Goal: Information Seeking & Learning: Learn about a topic

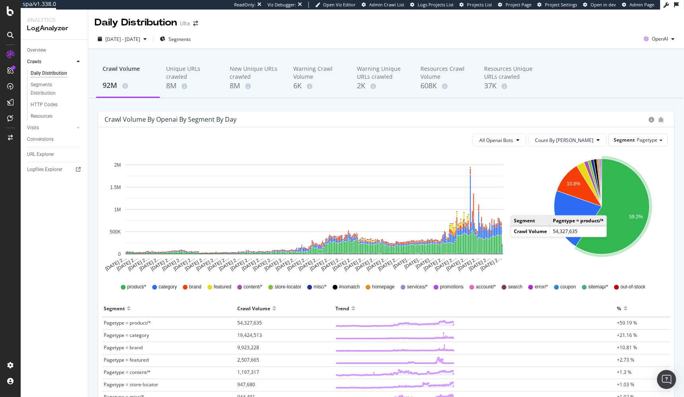
scroll to position [42, 0]
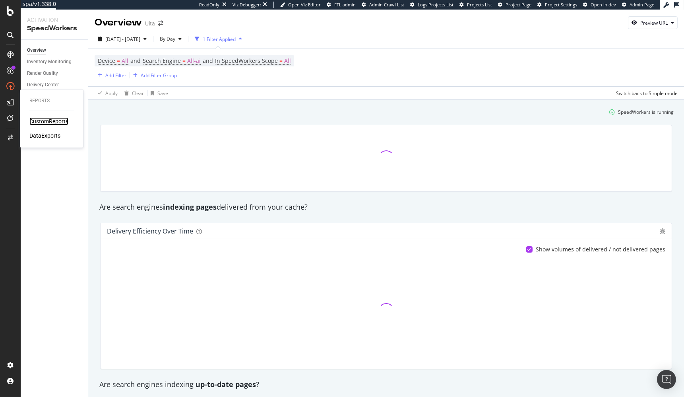
click at [57, 122] on div "CustomReports" at bounding box center [48, 121] width 39 height 8
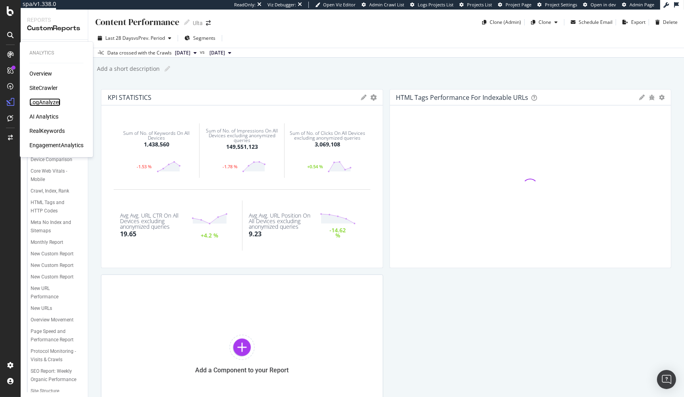
click at [54, 105] on div "LogAnalyzer" at bounding box center [44, 102] width 31 height 8
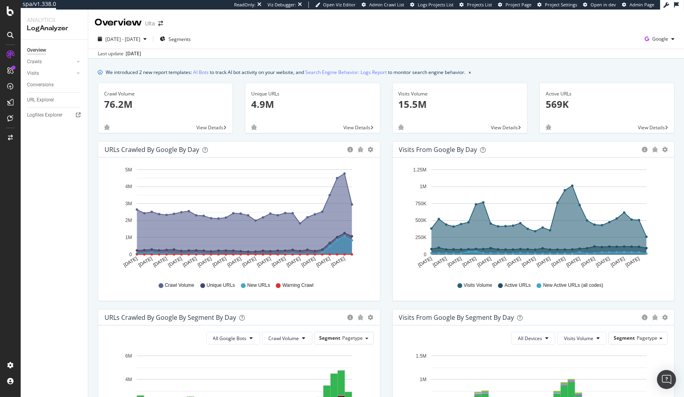
drag, startPoint x: 650, startPoint y: 33, endPoint x: 651, endPoint y: 48, distance: 15.6
click at [650, 33] on button "Google" at bounding box center [659, 39] width 36 height 13
drag, startPoint x: 623, startPoint y: 46, endPoint x: 617, endPoint y: 55, distance: 10.3
click at [623, 46] on span "OpenAI" at bounding box center [620, 46] width 29 height 7
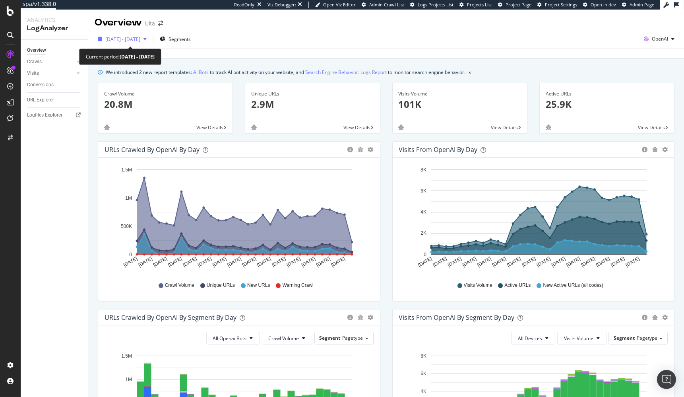
click at [114, 42] on div "2025 Sep. 7th - Oct. 6th" at bounding box center [122, 39] width 55 height 12
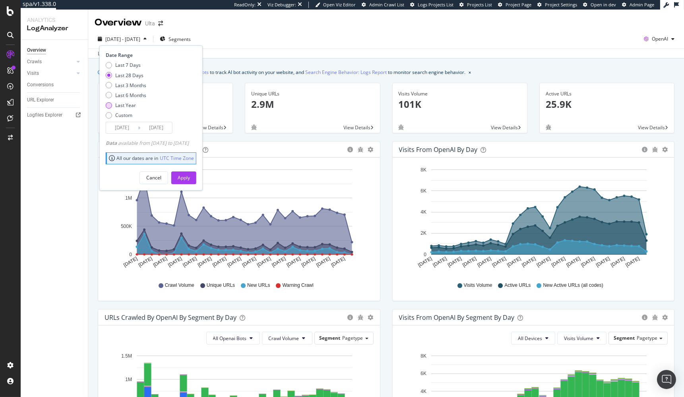
click at [125, 101] on div "Last 7 Days Last 28 Days Last 3 Months Last 6 Months Last Year Custom" at bounding box center [126, 92] width 41 height 60
drag, startPoint x: 127, startPoint y: 103, endPoint x: 137, endPoint y: 118, distance: 17.6
click at [127, 103] on div "Last Year" at bounding box center [125, 105] width 21 height 7
type input "2024/10/07"
drag, startPoint x: 196, startPoint y: 178, endPoint x: 13, endPoint y: 100, distance: 199.0
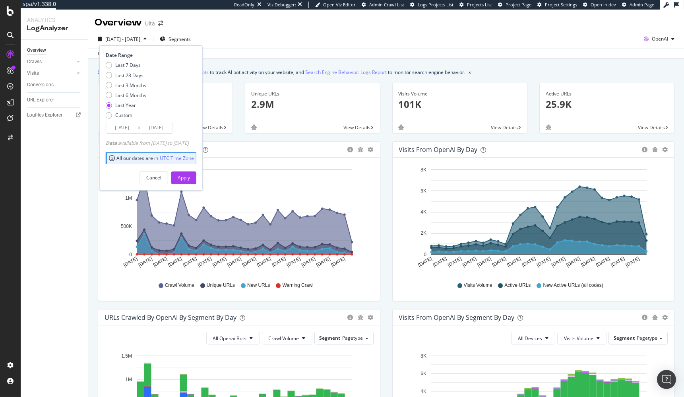
click at [190, 178] on div "Apply" at bounding box center [184, 177] width 12 height 7
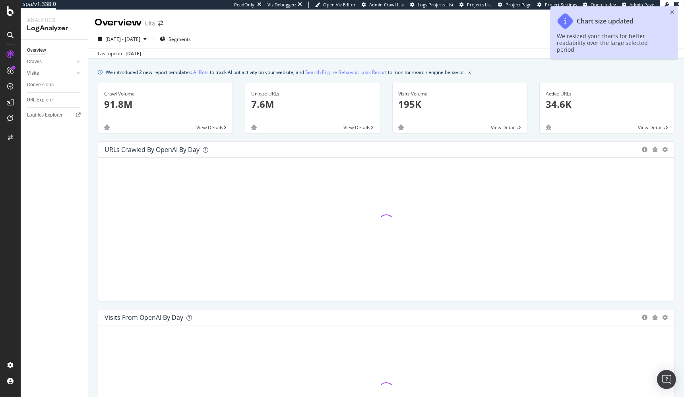
drag, startPoint x: 52, startPoint y: 122, endPoint x: 101, endPoint y: 13, distance: 120.1
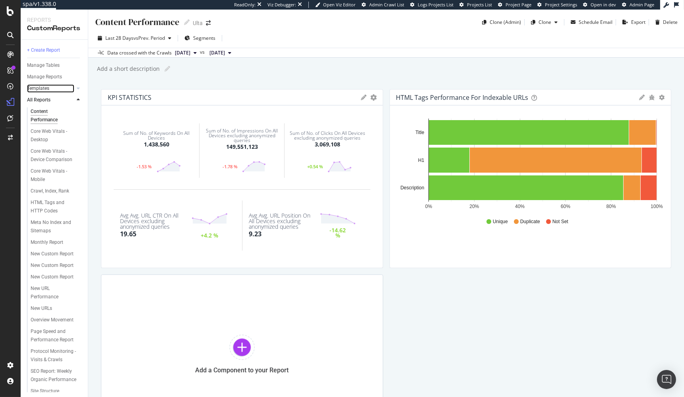
click at [49, 87] on link "Templates" at bounding box center [50, 88] width 47 height 8
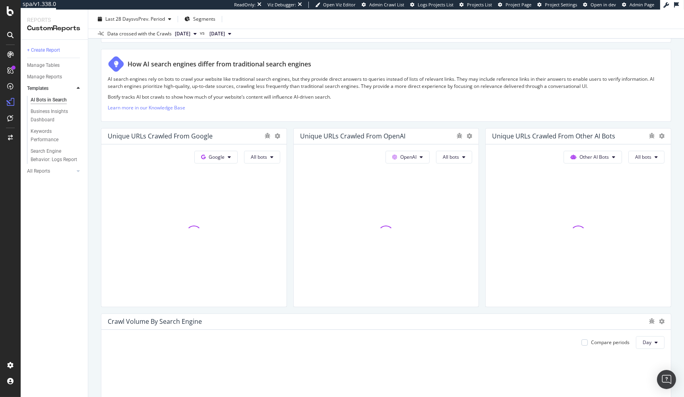
scroll to position [116, 0]
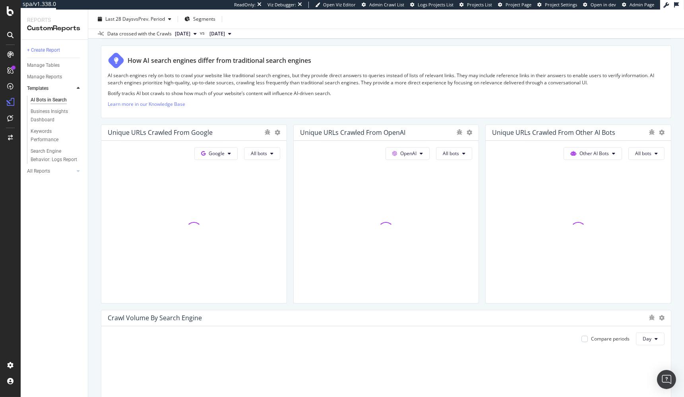
click at [94, 191] on div "AI Bots in Search AI Bots in Search Ulta Clone Schedule Email Export Last 28 Da…" at bounding box center [386, 203] width 596 height 387
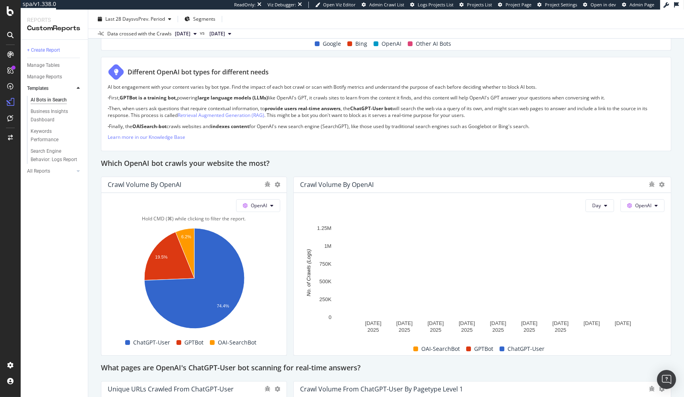
scroll to position [709, 0]
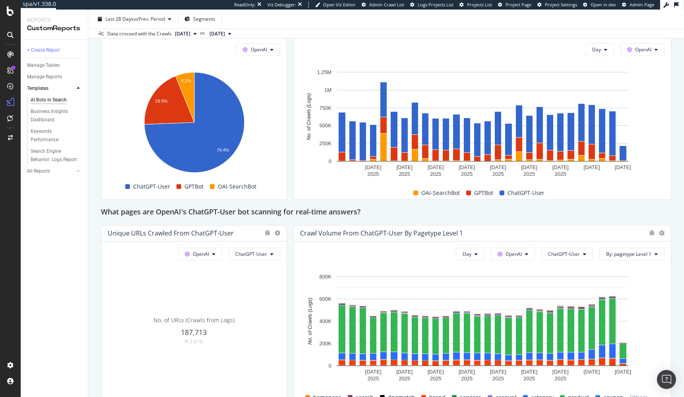
click at [390, 211] on div "What pages are OpenAI's ChatGPT-User bot scanning for real-time answers?" at bounding box center [386, 212] width 570 height 13
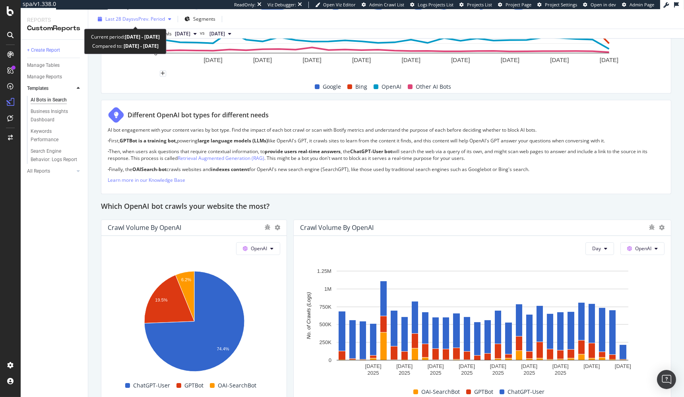
scroll to position [499, 0]
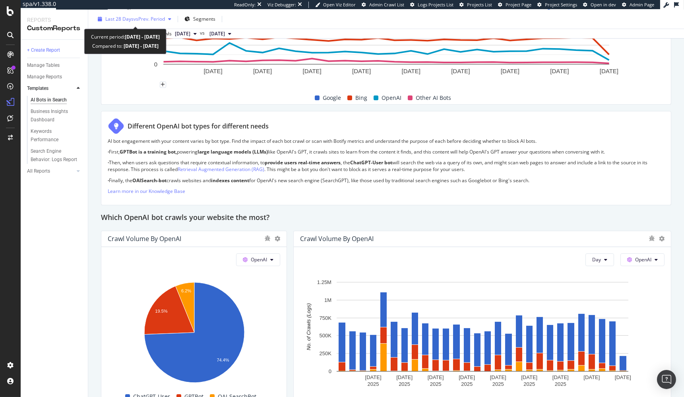
click at [137, 17] on span "vs Prev. Period" at bounding box center [148, 18] width 31 height 7
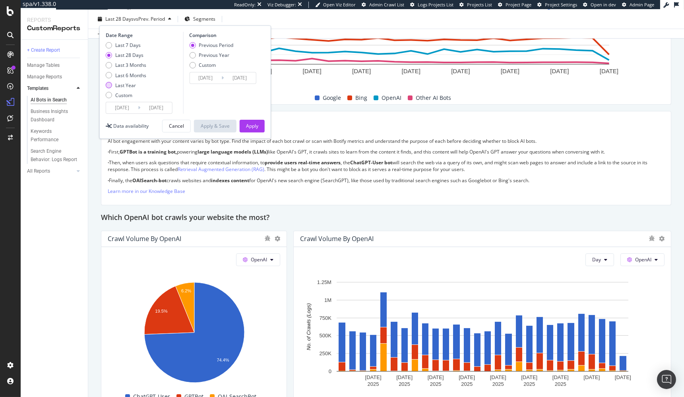
click at [130, 82] on div "Last Year" at bounding box center [125, 85] width 21 height 7
type input "[DATE]"
type input "2023/10/08"
type input "2024/10/06"
drag, startPoint x: 128, startPoint y: 108, endPoint x: 135, endPoint y: 112, distance: 8.9
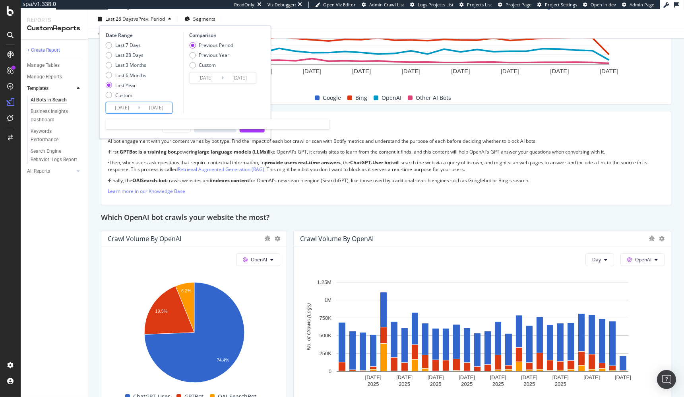
click at [128, 108] on input "2024/10/07" at bounding box center [122, 107] width 32 height 11
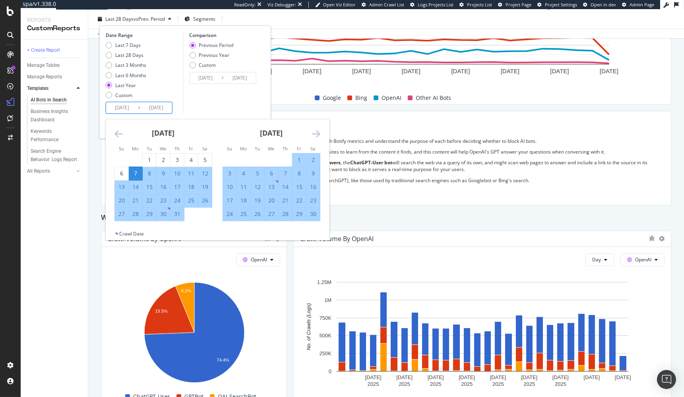
drag, startPoint x: 238, startPoint y: 101, endPoint x: 242, endPoint y: 106, distance: 6.3
click at [239, 102] on div "Comparison Previous Period Previous Year Custom 2023/10/08 Navigate forward to …" at bounding box center [220, 73] width 75 height 82
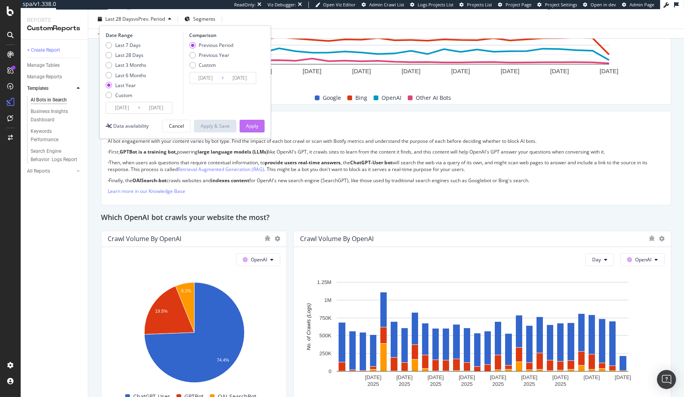
click at [254, 128] on div "Apply" at bounding box center [252, 125] width 12 height 7
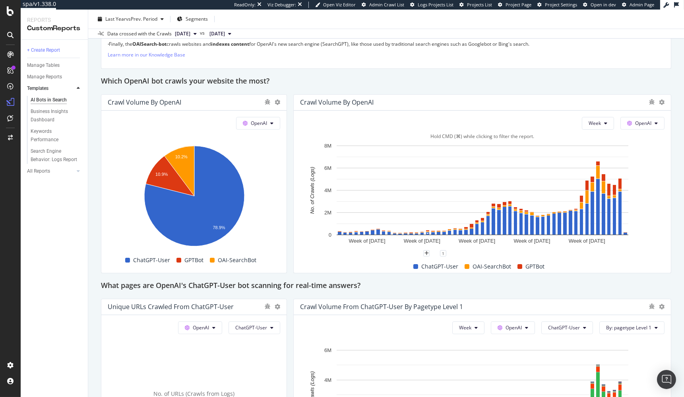
scroll to position [629, 0]
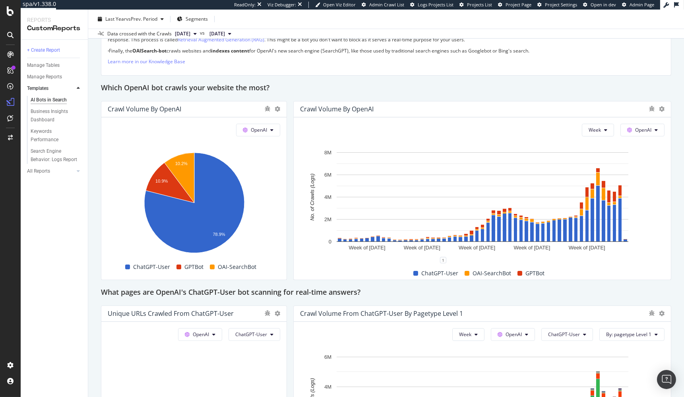
click at [289, 97] on div "This report shows AI bot interaction with your website and its impact on your o…" at bounding box center [386, 233] width 570 height 1546
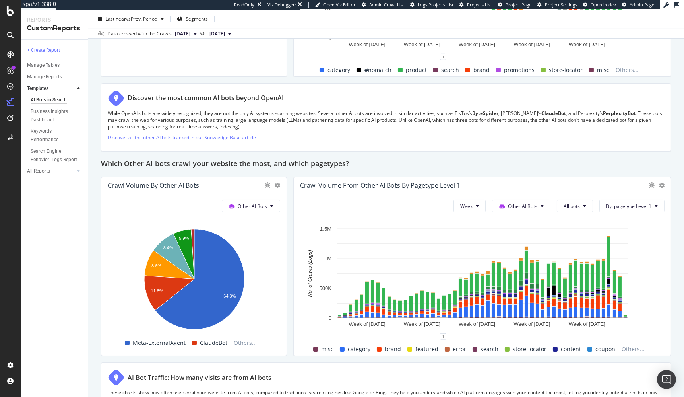
scroll to position [1074, 0]
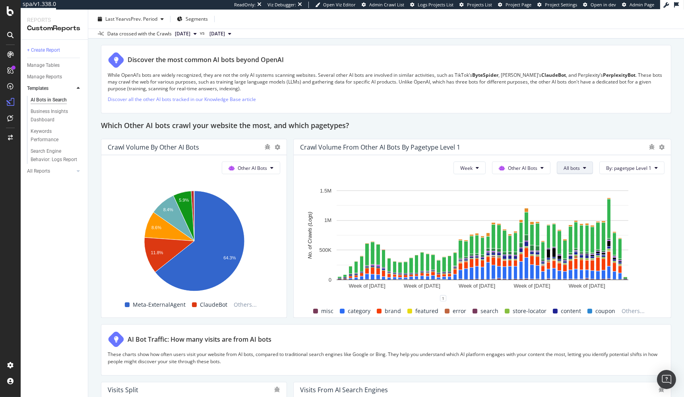
click at [570, 166] on span "All bots" at bounding box center [571, 167] width 16 height 7
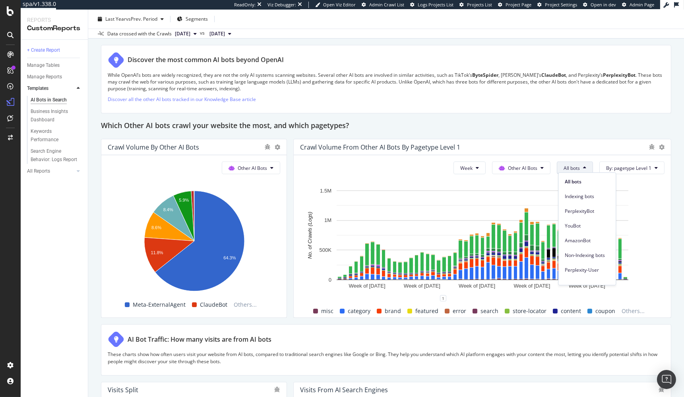
click at [571, 166] on span "All bots" at bounding box center [571, 167] width 16 height 7
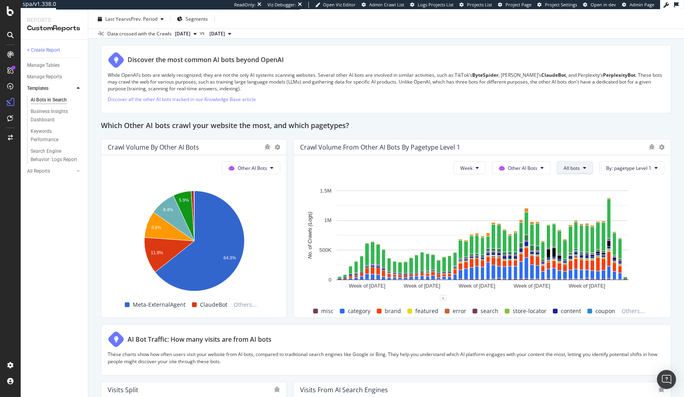
click at [572, 166] on span "All bots" at bounding box center [571, 167] width 16 height 7
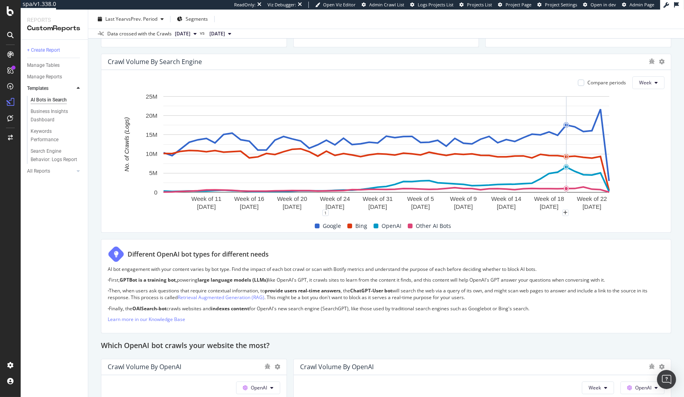
scroll to position [357, 0]
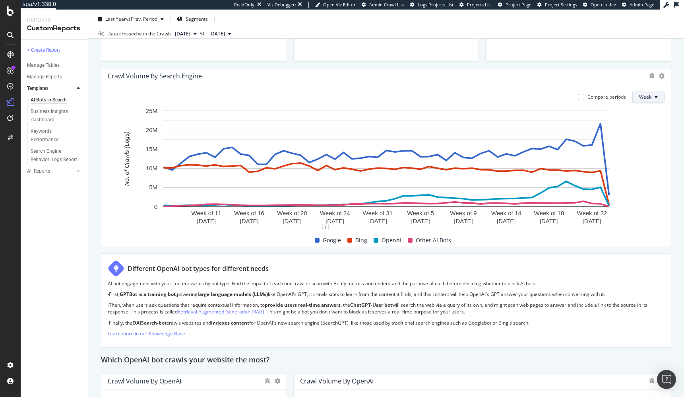
click at [649, 99] on span "Week" at bounding box center [645, 96] width 12 height 7
click at [649, 138] on span "Month" at bounding box center [647, 140] width 14 height 7
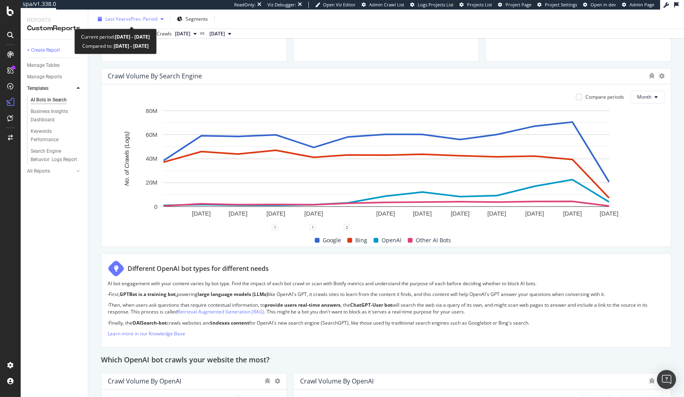
click at [147, 20] on span "vs Prev. Period" at bounding box center [141, 18] width 31 height 7
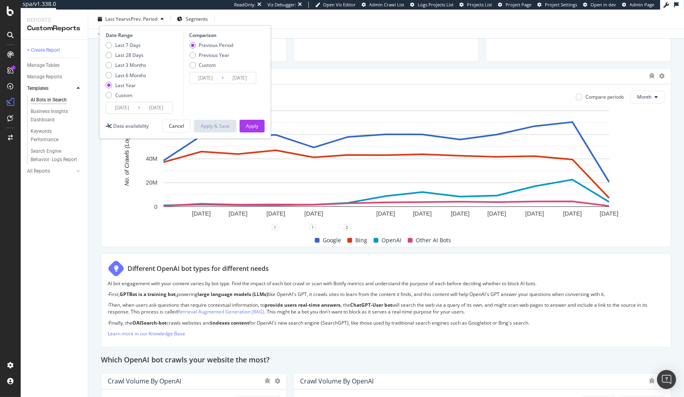
click at [156, 108] on input "2025/10/06" at bounding box center [156, 107] width 32 height 11
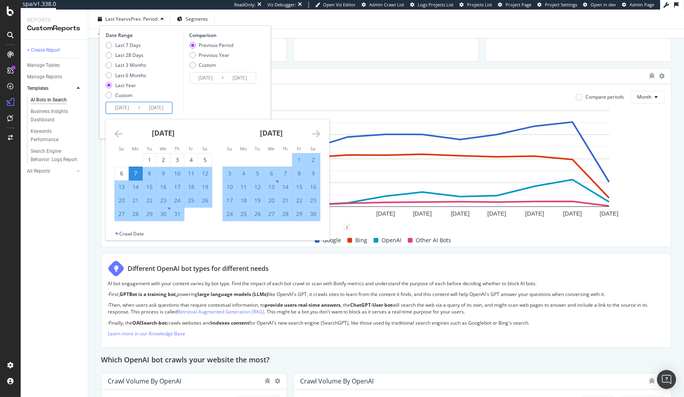
drag, startPoint x: 147, startPoint y: 159, endPoint x: 142, endPoint y: 134, distance: 25.6
click at [147, 159] on div "1" at bounding box center [150, 160] width 14 height 8
type input "2024/10/01"
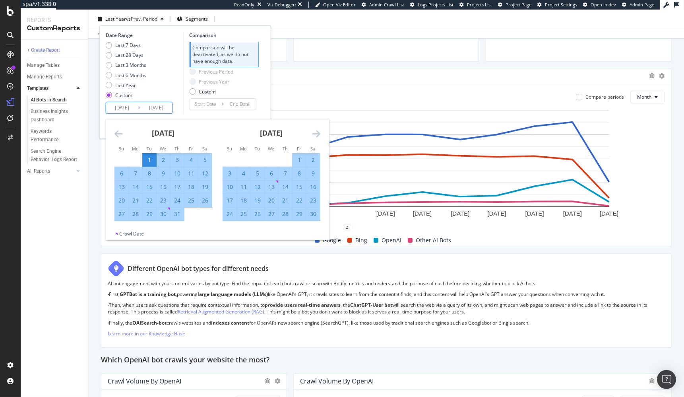
drag, startPoint x: 157, startPoint y: 109, endPoint x: 151, endPoint y: 128, distance: 19.4
click at [157, 109] on input "2025/10/06" at bounding box center [156, 107] width 32 height 11
click at [151, 157] on div "1" at bounding box center [150, 160] width 14 height 8
type input "2024/10/01"
type input "2024/09/30"
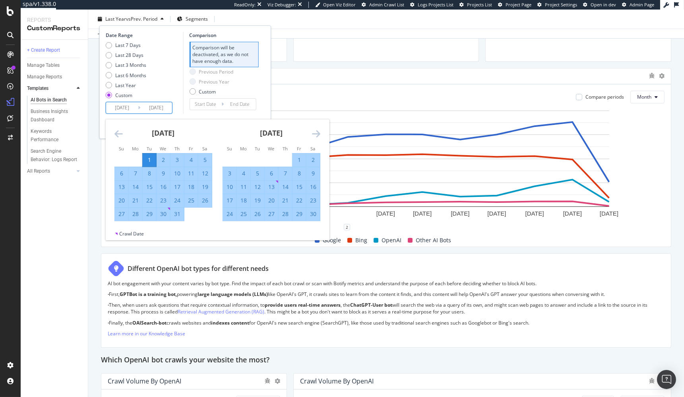
type input "2024/09/30"
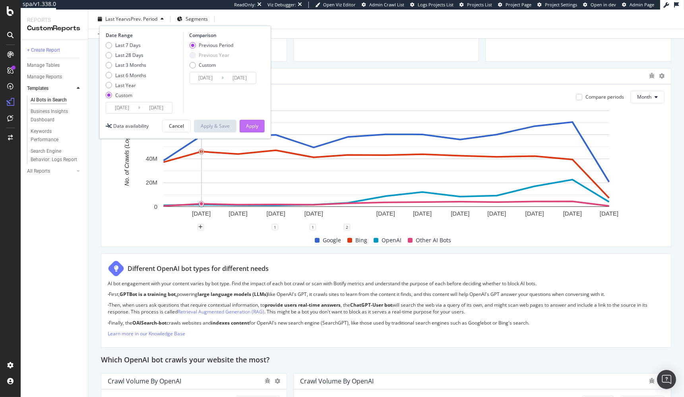
click at [251, 120] on button "Apply" at bounding box center [252, 126] width 25 height 13
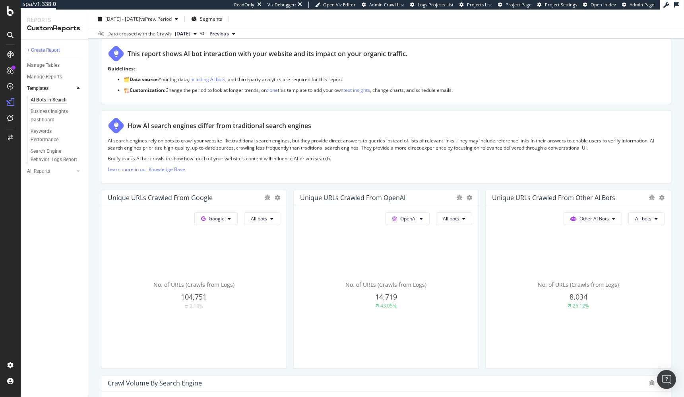
scroll to position [340, 0]
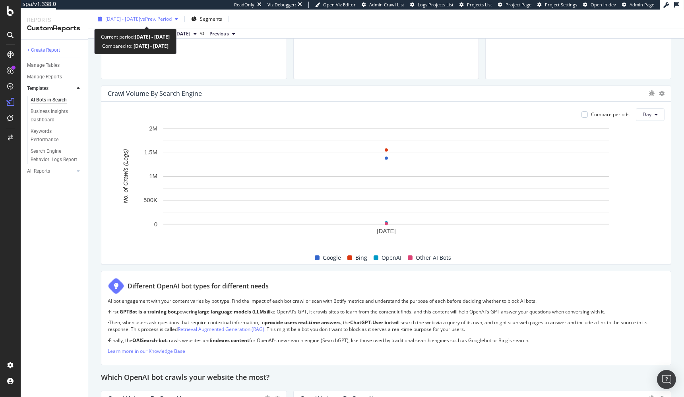
click at [122, 20] on span "2024 Oct. 1st - Oct. 1st" at bounding box center [122, 18] width 35 height 7
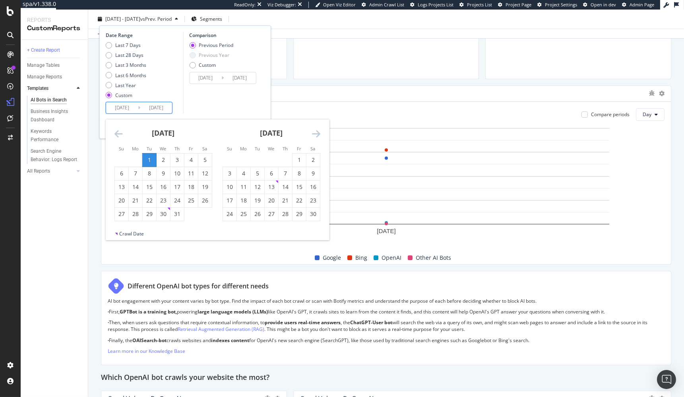
click at [150, 108] on input "2024/10/01" at bounding box center [156, 107] width 32 height 11
click at [315, 133] on icon "Move forward to switch to the next month." at bounding box center [316, 134] width 8 height 10
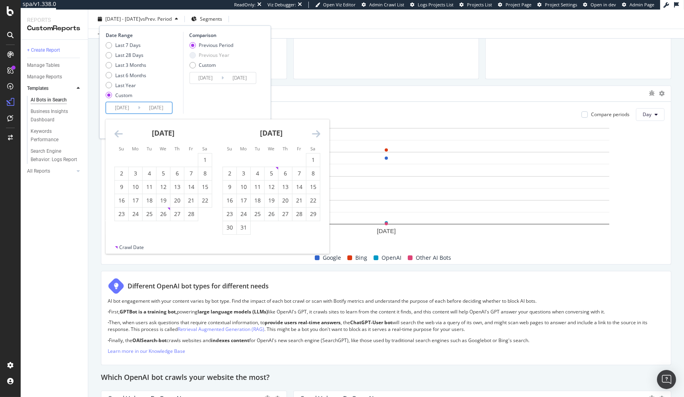
click at [315, 133] on icon "Move forward to switch to the next month." at bounding box center [316, 134] width 8 height 10
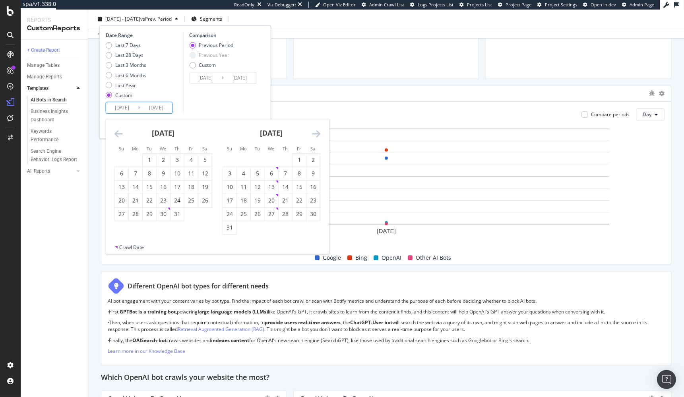
click at [315, 133] on icon "Move forward to switch to the next month." at bounding box center [316, 134] width 8 height 10
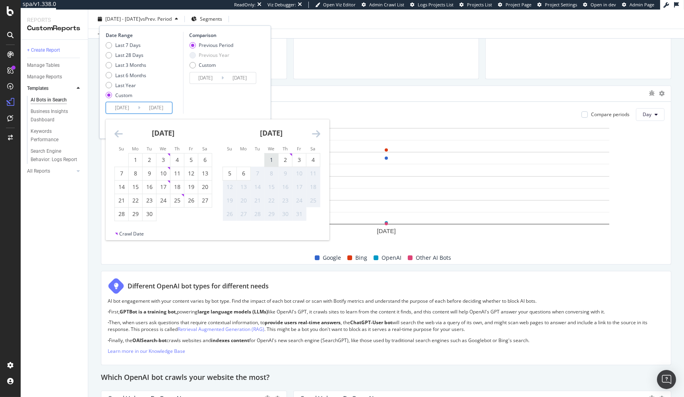
click at [270, 159] on div "1" at bounding box center [272, 160] width 14 height 8
type input "2025/10/01"
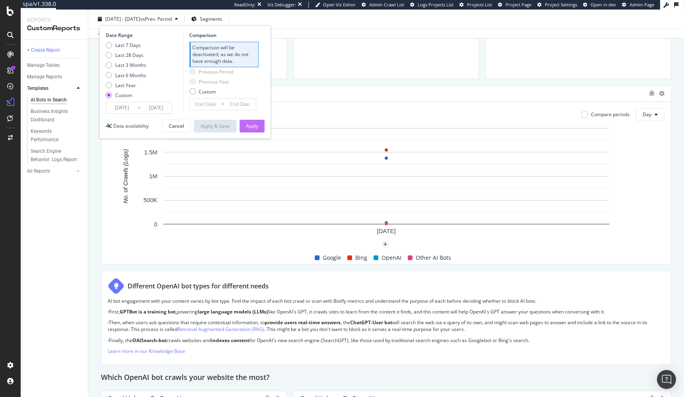
click at [255, 123] on div "Apply" at bounding box center [252, 125] width 12 height 7
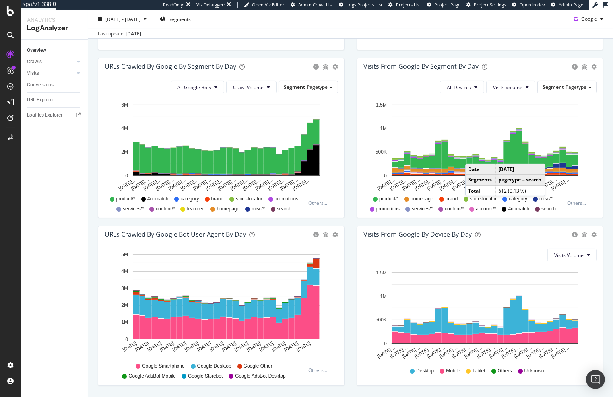
scroll to position [248, 0]
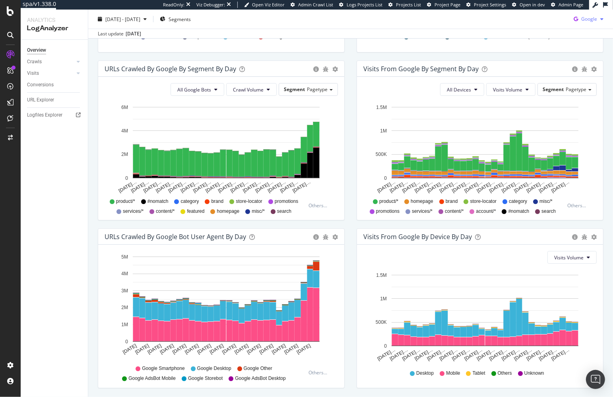
click at [592, 22] on span "Google" at bounding box center [589, 18] width 16 height 7
click at [576, 60] on span "OpenAI" at bounding box center [589, 63] width 29 height 7
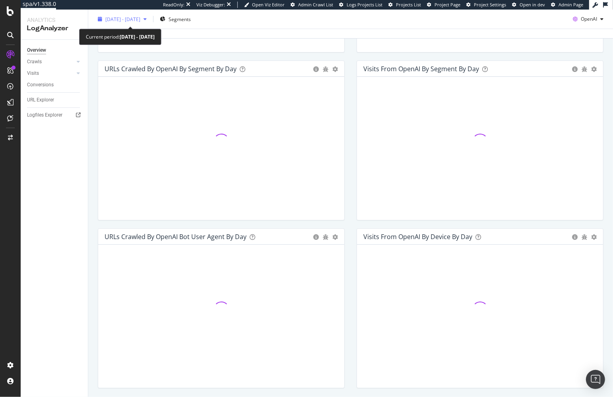
click at [143, 24] on div "2025 Sep. 6th - Oct. 5th" at bounding box center [122, 19] width 55 height 12
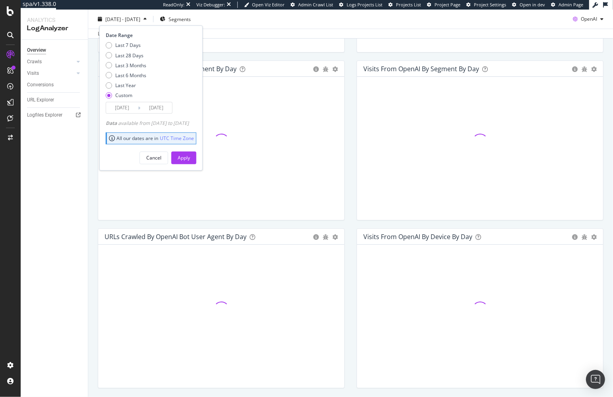
click at [131, 105] on input "2025/09/06" at bounding box center [122, 107] width 32 height 11
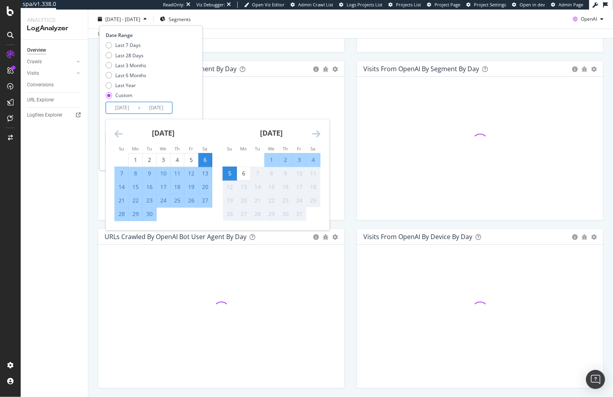
click at [112, 133] on div "September 2025 1 2 3 4 5 6 7 8 9 10 11 12 13 14 15 16 17 18 19 20 21 22 23 24 2…" at bounding box center [163, 170] width 108 height 102
click at [116, 132] on icon "Move backward to switch to the previous month." at bounding box center [118, 134] width 8 height 10
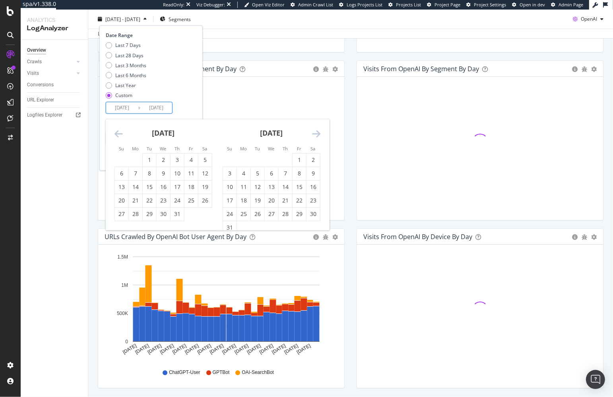
click at [116, 132] on icon "Move backward to switch to the previous month." at bounding box center [118, 134] width 8 height 10
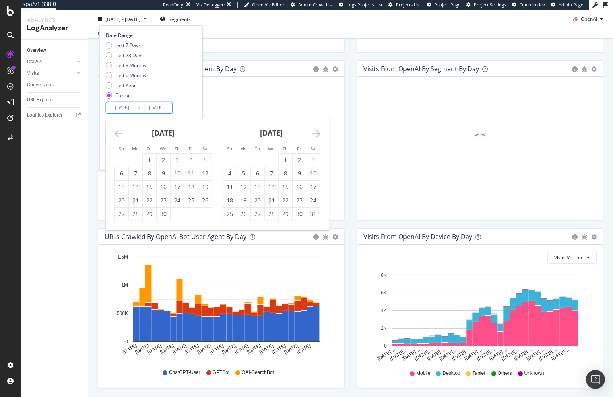
click at [116, 132] on icon "Move backward to switch to the previous month." at bounding box center [118, 134] width 8 height 10
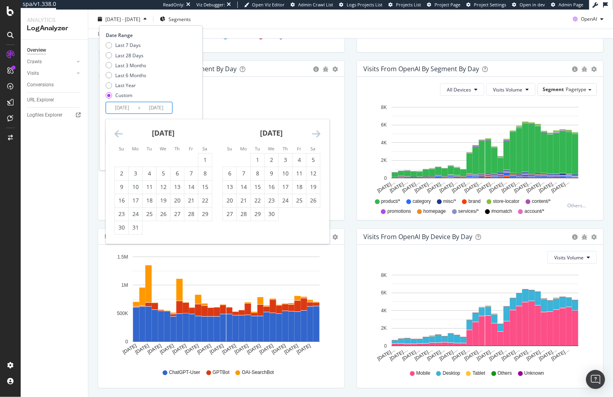
click at [116, 132] on icon "Move backward to switch to the previous month." at bounding box center [118, 134] width 8 height 10
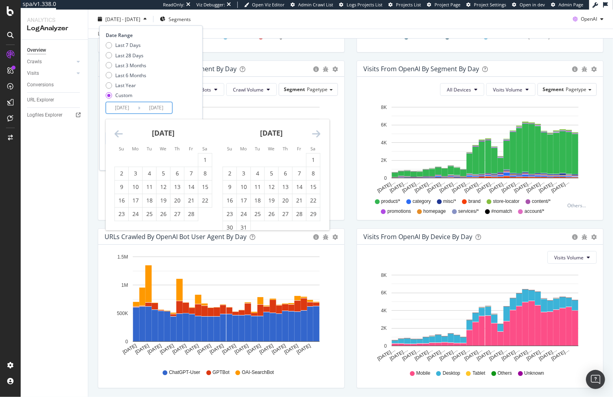
click at [116, 132] on icon "Move backward to switch to the previous month." at bounding box center [118, 134] width 8 height 10
click at [162, 159] on div "1" at bounding box center [164, 160] width 14 height 8
type input "2025/01/01"
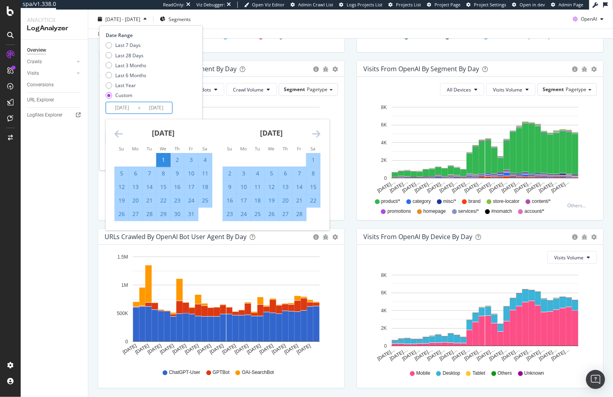
drag, startPoint x: 203, startPoint y: 110, endPoint x: 203, endPoint y: 117, distance: 7.2
click at [194, 110] on div "Date Range Last 7 Days Last 28 Days Last 3 Months Last 6 Months Last Year Custo…" at bounding box center [150, 73] width 89 height 82
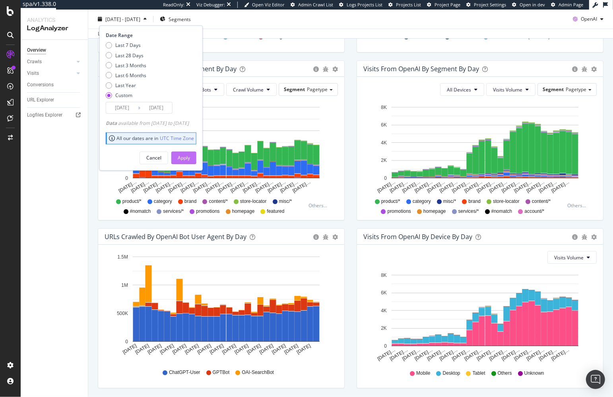
click at [190, 155] on div "Apply" at bounding box center [184, 157] width 12 height 7
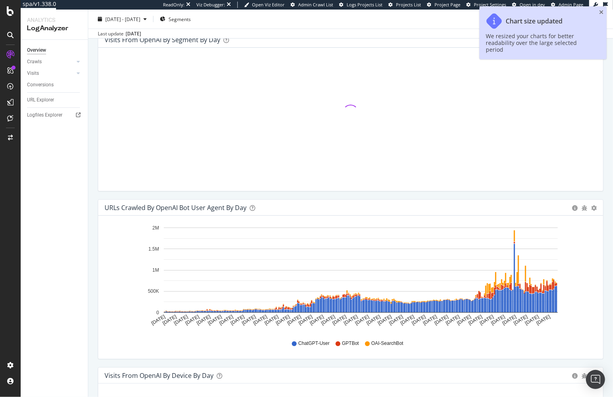
scroll to position [768, 0]
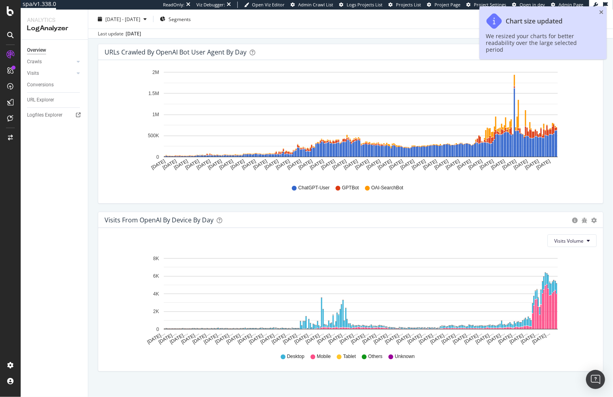
click at [306, 207] on div "URLs Crawled by OpenAI bot User Agent By Day Timeline (by Value) Timeline (by P…" at bounding box center [350, 128] width 517 height 168
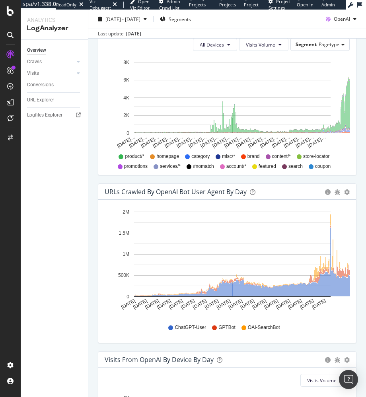
scroll to position [762, 0]
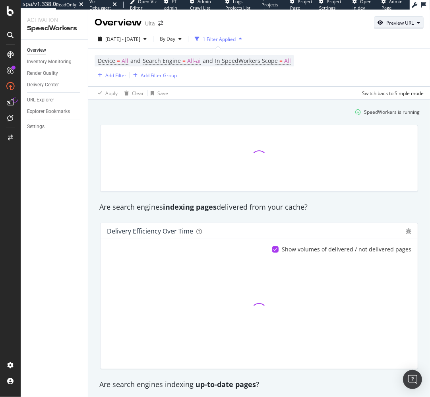
click at [385, 23] on div "button" at bounding box center [380, 22] width 12 height 5
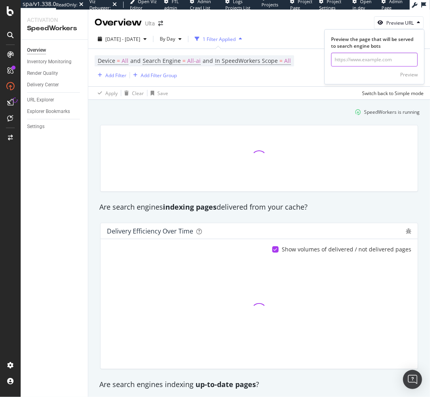
click at [356, 63] on input "url" at bounding box center [374, 60] width 87 height 14
paste input "[URL][DOMAIN_NAME]"
type input "[URL][DOMAIN_NAME]"
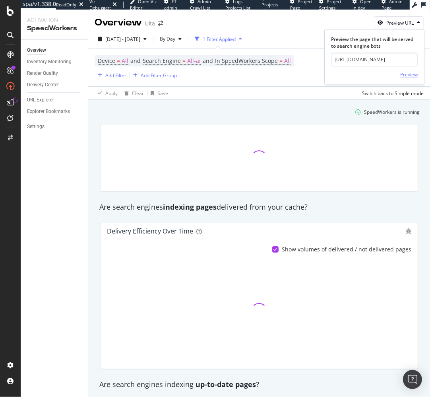
click at [405, 72] on div "Preview" at bounding box center [408, 74] width 17 height 7
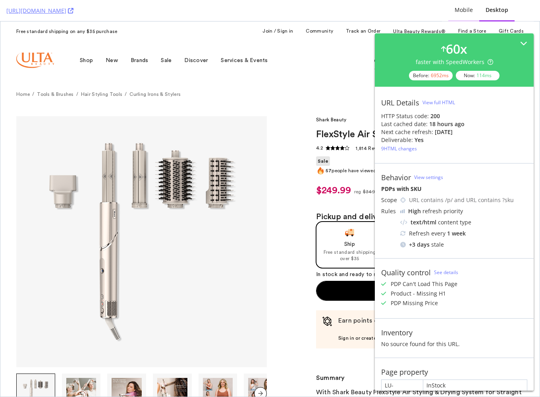
click at [429, 12] on div "Mobile" at bounding box center [464, 10] width 18 height 8
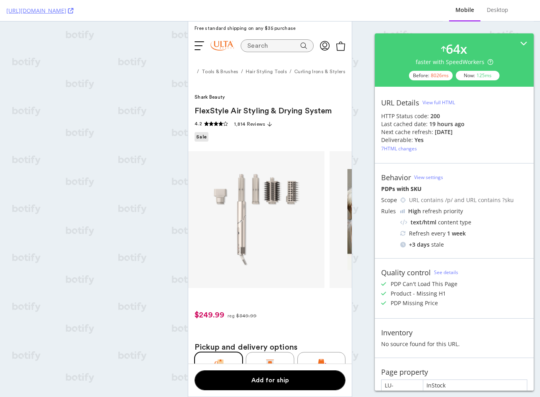
click at [429, 163] on div "Behavior View settings PDPs with SKU Scope URL contains /p/ and URL contains ?s…" at bounding box center [454, 210] width 159 height 95
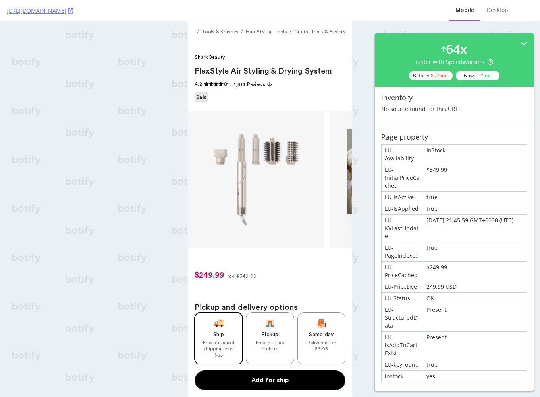
scroll to position [41, 0]
click at [406, 183] on div "LU-InitialPriceCached" at bounding box center [402, 177] width 41 height 27
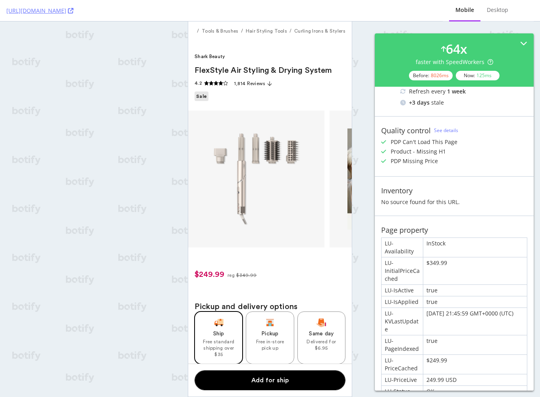
scroll to position [0, 0]
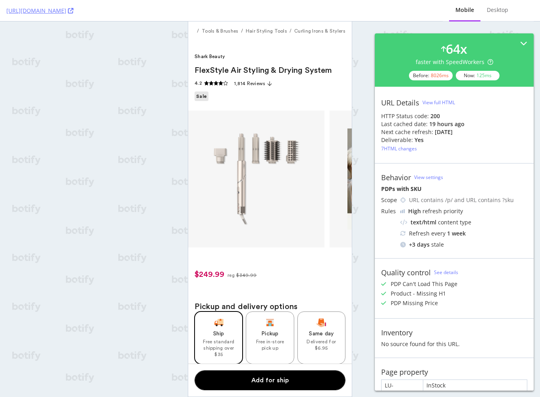
click at [429, 170] on div "Behavior View settings PDPs with SKU Scope URL contains /p/ and URL contains ?s…" at bounding box center [454, 210] width 159 height 95
click at [429, 15] on div "Desktop" at bounding box center [498, 11] width 34 height 22
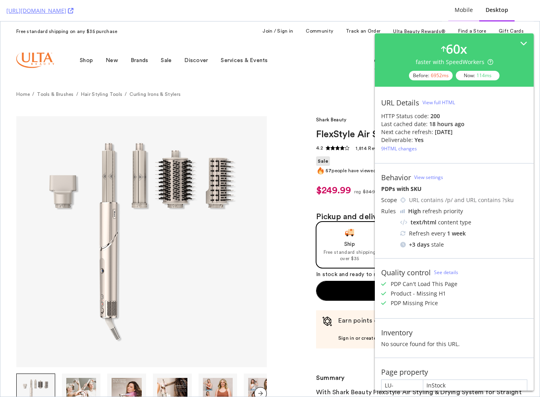
click at [429, 11] on div "Mobile" at bounding box center [464, 10] width 18 height 8
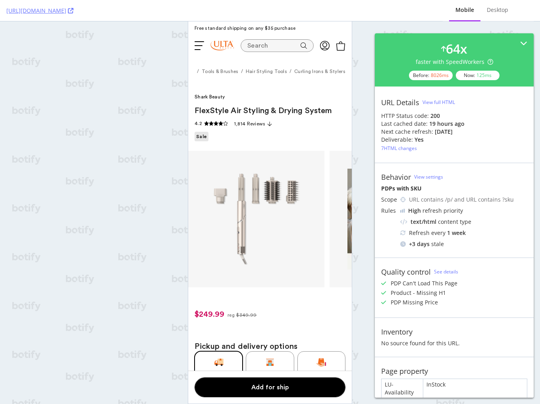
click at [136, 146] on div "[URL][DOMAIN_NAME] Mobile Desktop 64 x faster with SpeedWorkers Before: 8026 ms…" at bounding box center [270, 202] width 540 height 404
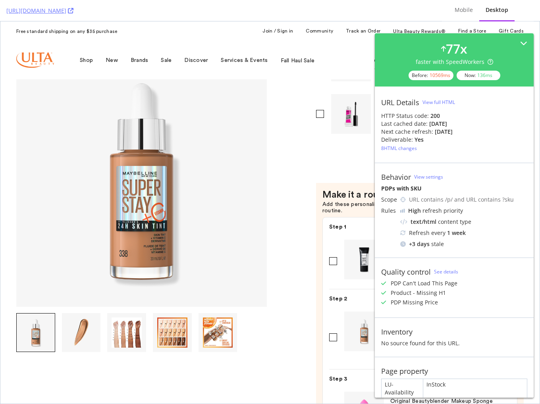
scroll to position [770, 0]
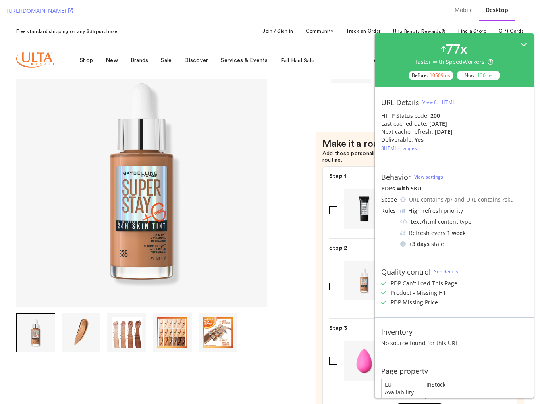
click at [528, 43] on div "77 x faster with SpeedWorkers Before: 10569 ms Now: 136 ms" at bounding box center [454, 59] width 159 height 53
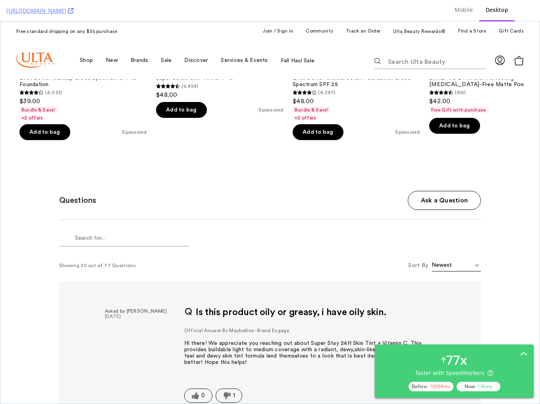
scroll to position [1894, 0]
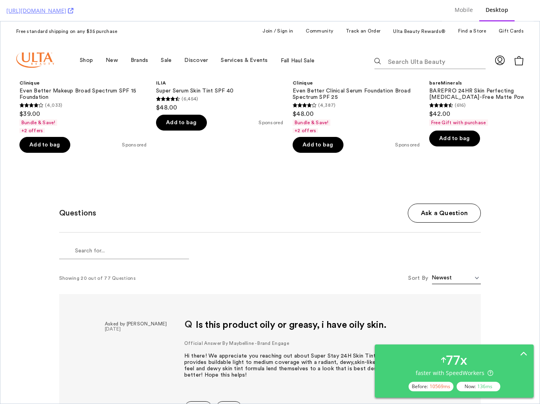
click at [266, 259] on section "Showing 20 out of 77 Questions Sort By Newest Oldest Most Answers" at bounding box center [270, 276] width 422 height 35
click at [330, 261] on section "Showing 20 out of 77 Questions Sort By Newest Oldest Most Answers" at bounding box center [270, 276] width 422 height 35
click at [310, 259] on section "Showing 20 out of 77 Questions Sort By Newest Oldest Most Answers" at bounding box center [270, 276] width 422 height 35
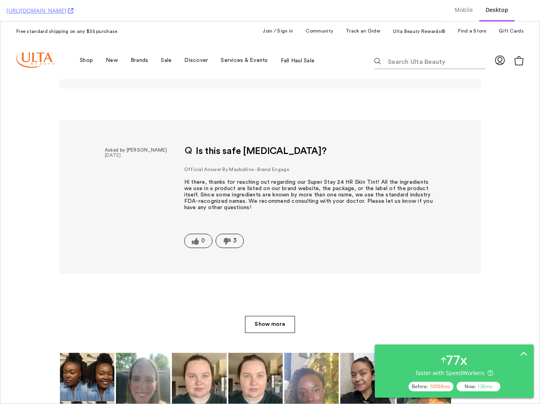
scroll to position [5724, 0]
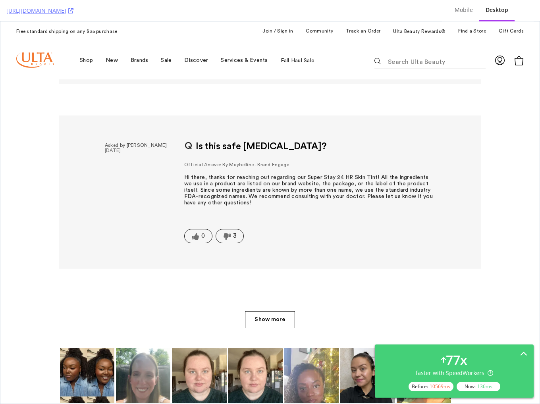
click at [277, 311] on span "Show more" at bounding box center [270, 319] width 50 height 17
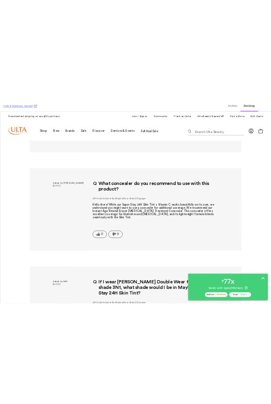
scroll to position [5104, 0]
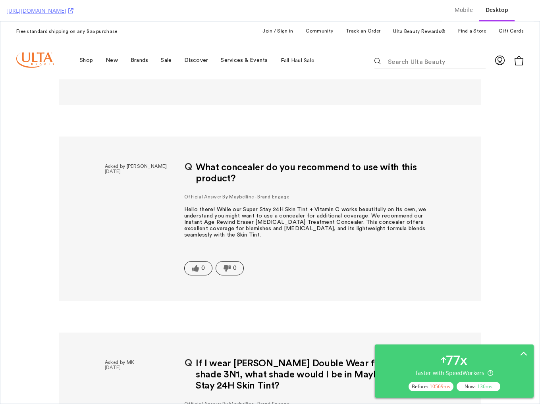
drag, startPoint x: 527, startPoint y: 197, endPoint x: 540, endPoint y: 197, distance: 13.1
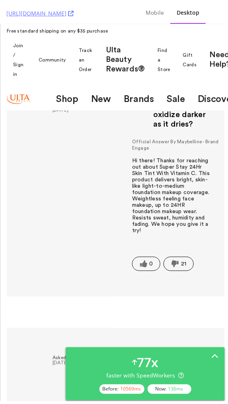
scroll to position [6161, 0]
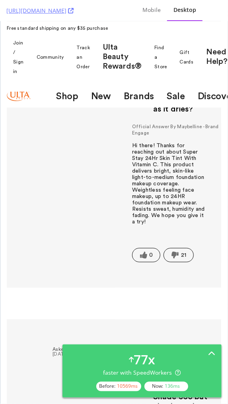
drag, startPoint x: 180, startPoint y: 186, endPoint x: 186, endPoint y: 191, distance: 7.9
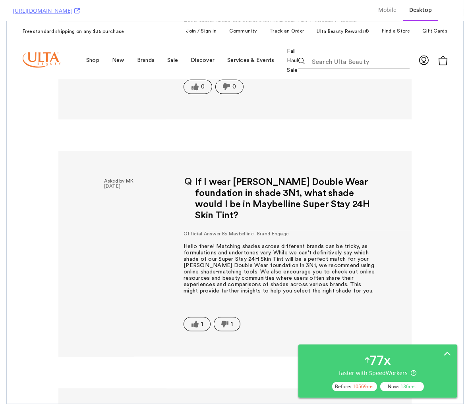
scroll to position [5498, 0]
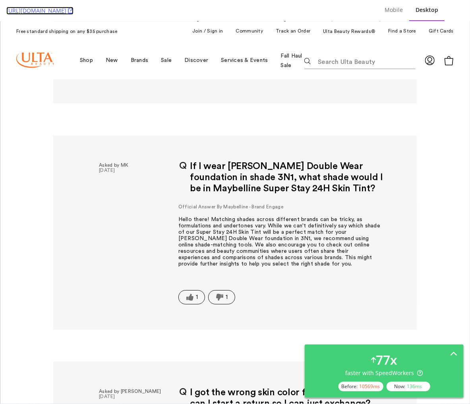
click at [74, 12] on icon at bounding box center [71, 11] width 6 height 6
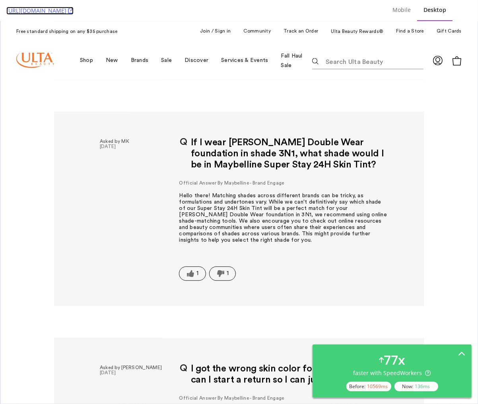
scroll to position [5485, 0]
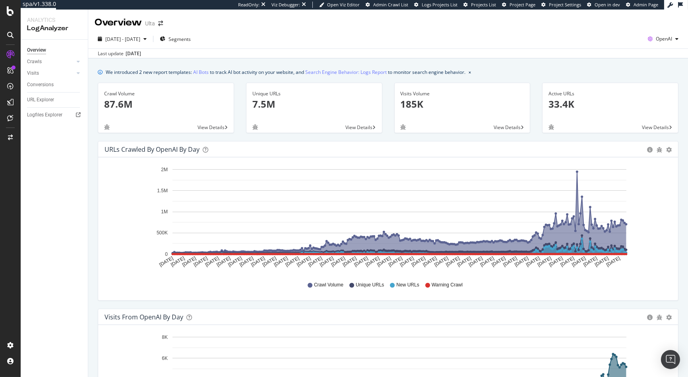
click at [333, 137] on div "Unique URLs 7.5M View Details" at bounding box center [314, 112] width 148 height 58
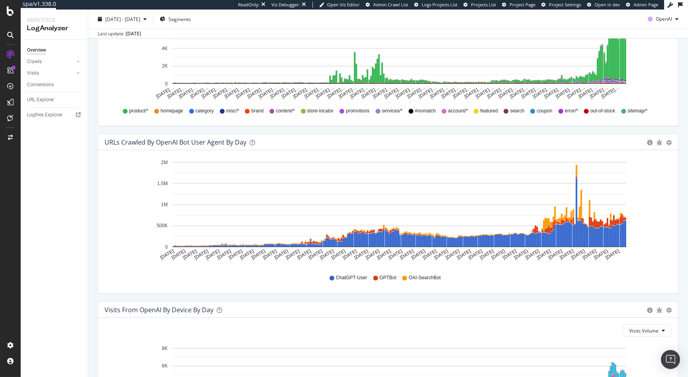
scroll to position [795, 0]
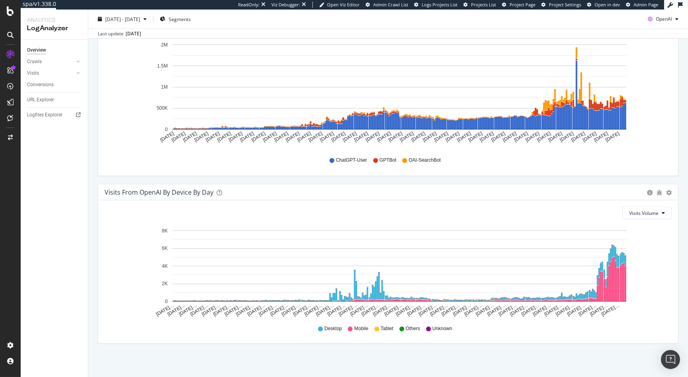
drag, startPoint x: 337, startPoint y: 176, endPoint x: 335, endPoint y: 188, distance: 12.9
click at [337, 176] on div "URLs Crawled by OpenAI bot User Agent By Day Timeline (by Value) Timeline (by P…" at bounding box center [388, 100] width 592 height 168
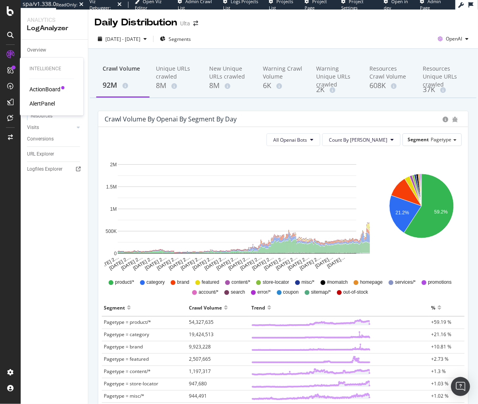
scroll to position [42, 0]
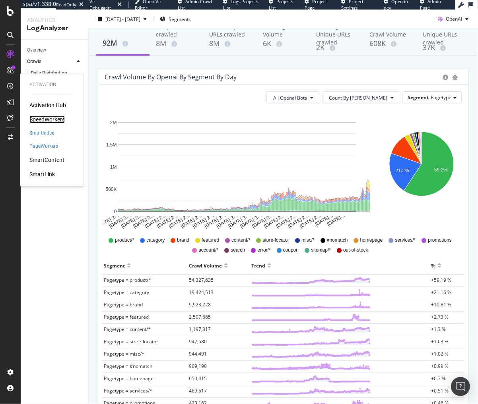
click at [43, 116] on div "SpeedWorkers" at bounding box center [46, 120] width 35 height 8
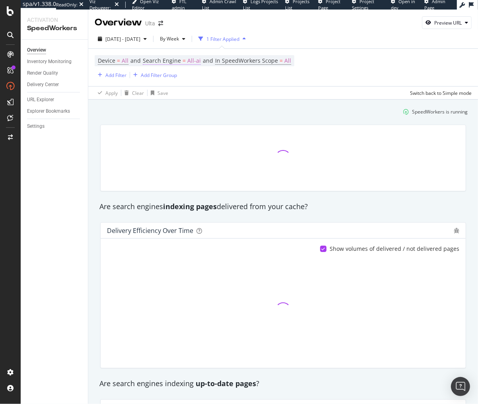
drag, startPoint x: 197, startPoint y: 121, endPoint x: 188, endPoint y: 63, distance: 58.7
click at [197, 120] on div at bounding box center [282, 157] width 375 height 79
click at [189, 62] on span "All-ai" at bounding box center [194, 60] width 14 height 11
drag, startPoint x: 174, startPoint y: 79, endPoint x: 177, endPoint y: 83, distance: 4.6
click at [174, 79] on span "All AI Search Engines" at bounding box center [174, 79] width 46 height 7
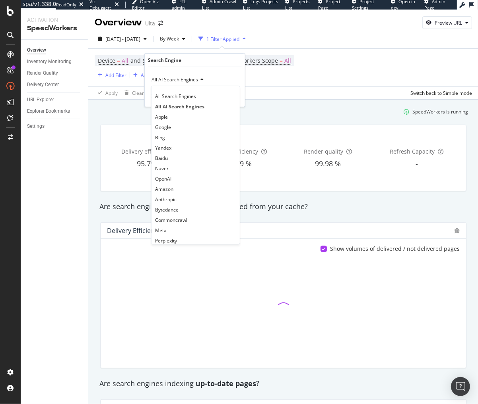
click at [361, 109] on div "SpeedWorkers is running" at bounding box center [282, 111] width 375 height 13
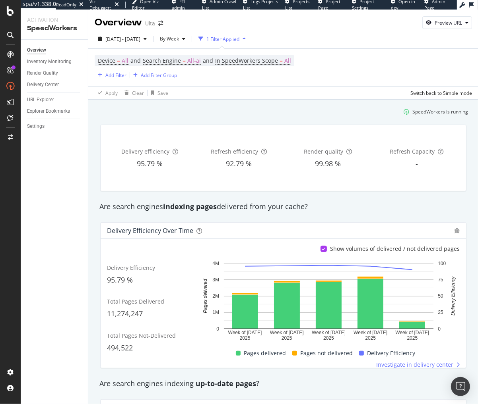
click at [163, 130] on div "Delivery efficiency 95.79 % Refresh efficiency 92.79 % Render quality 99.98 % R…" at bounding box center [283, 158] width 365 height 66
click at [199, 61] on span "Search Engine = All-ai" at bounding box center [172, 61] width 58 height 8
click at [185, 76] on div "All AI Search Engines" at bounding box center [194, 80] width 87 height 13
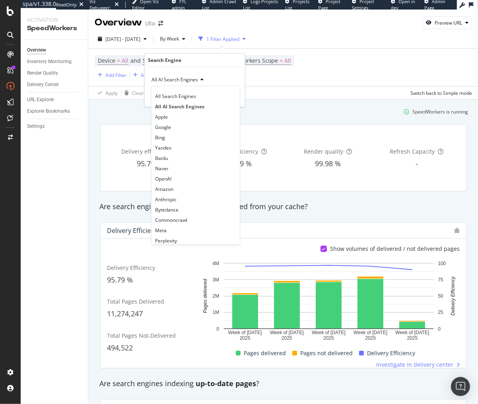
click at [186, 99] on span "All Search Engines" at bounding box center [175, 96] width 41 height 7
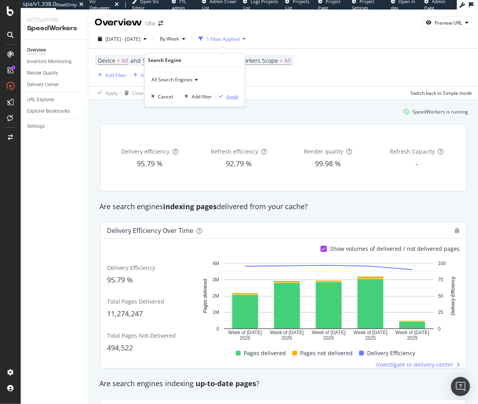
click at [226, 97] on div "Apply" at bounding box center [232, 96] width 12 height 7
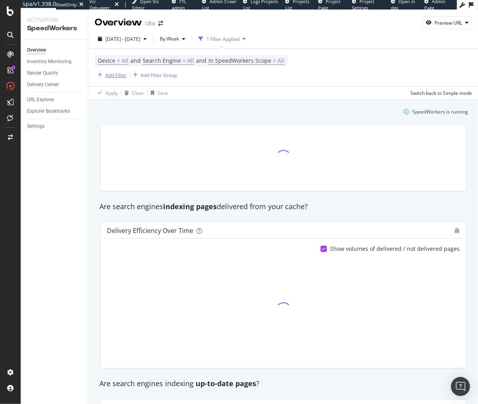
click at [118, 74] on div "Add Filter" at bounding box center [115, 75] width 21 height 7
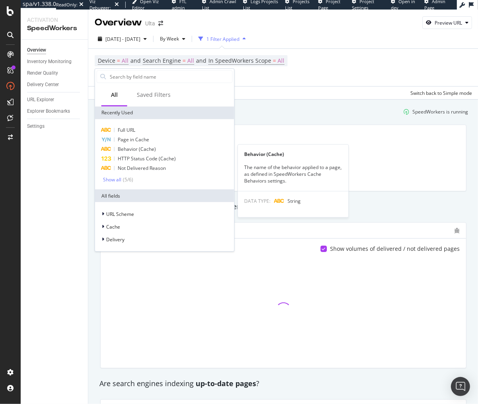
drag, startPoint x: 141, startPoint y: 149, endPoint x: 143, endPoint y: 139, distance: 10.5
click at [141, 149] on span "Behavior (Cache)" at bounding box center [137, 149] width 38 height 7
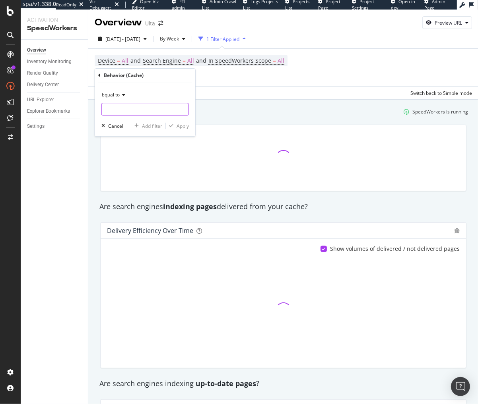
click at [138, 114] on input "text" at bounding box center [145, 109] width 87 height 13
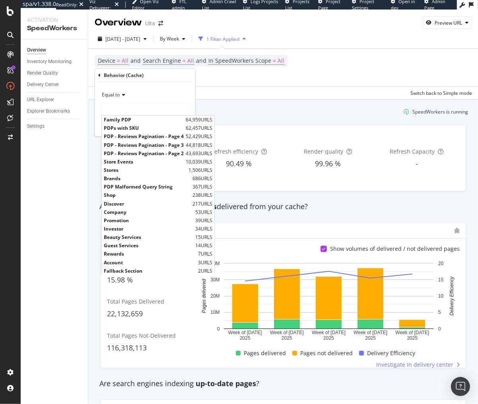
drag, startPoint x: 170, startPoint y: 163, endPoint x: 175, endPoint y: 158, distance: 6.5
click at [170, 163] on div "Store Events 10,039 URLS" at bounding box center [158, 162] width 112 height 8
type input "Store Events"
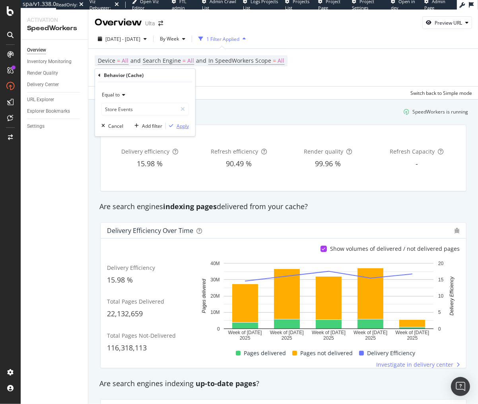
click at [182, 126] on div "Apply" at bounding box center [182, 126] width 12 height 7
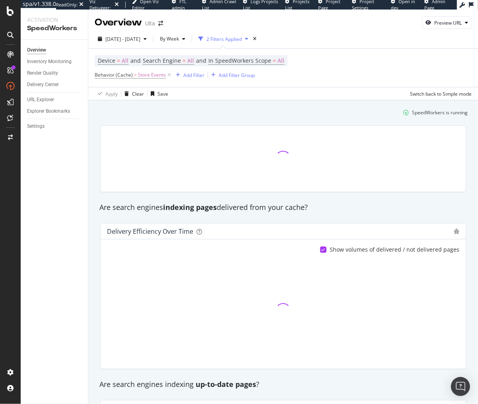
click at [157, 118] on div "SpeedWorkers is running" at bounding box center [282, 112] width 375 height 13
click at [140, 36] on span "2025 Sep. 10th - Oct. 7th" at bounding box center [122, 39] width 35 height 7
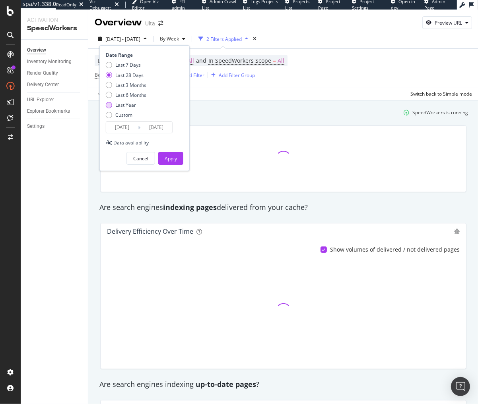
drag, startPoint x: 126, startPoint y: 96, endPoint x: 129, endPoint y: 103, distance: 7.7
click at [126, 96] on div "Last 6 Months" at bounding box center [130, 95] width 31 height 7
type input "2025/04/08"
click at [166, 155] on div "Apply" at bounding box center [170, 158] width 12 height 7
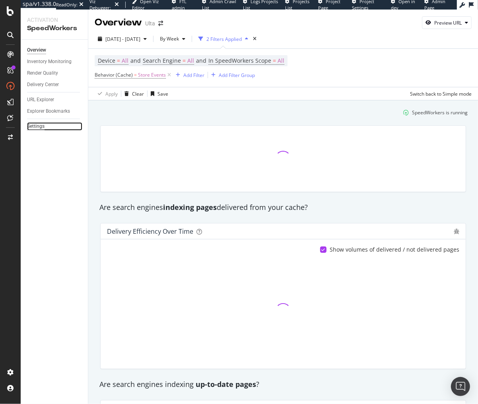
click at [37, 125] on div "Settings" at bounding box center [35, 126] width 17 height 8
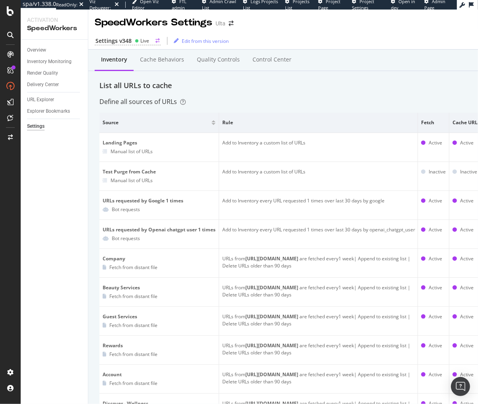
click at [121, 39] on div "Settings v348" at bounding box center [113, 41] width 36 height 8
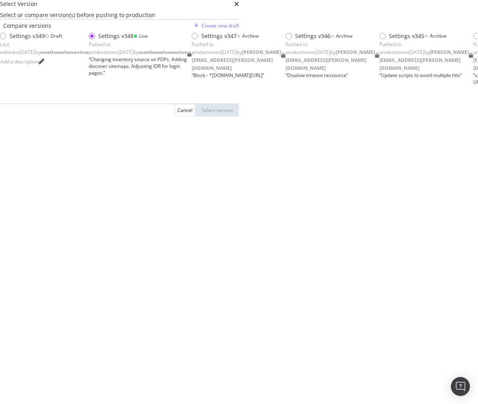
scroll to position [724, 0]
drag, startPoint x: 460, startPoint y: 16, endPoint x: 439, endPoint y: 46, distance: 36.5
click at [239, 7] on icon "times" at bounding box center [236, 4] width 5 height 6
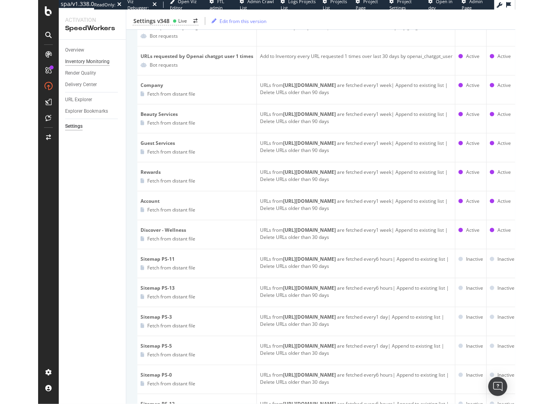
scroll to position [114, 0]
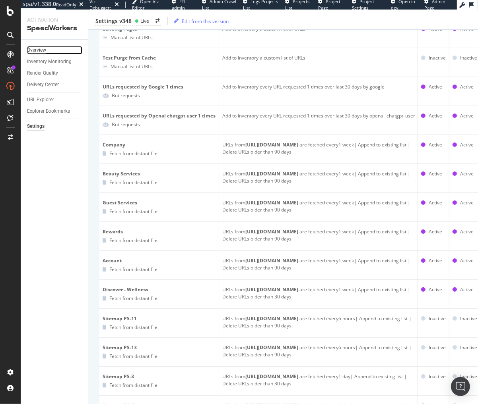
click at [35, 49] on div "Overview" at bounding box center [36, 50] width 19 height 8
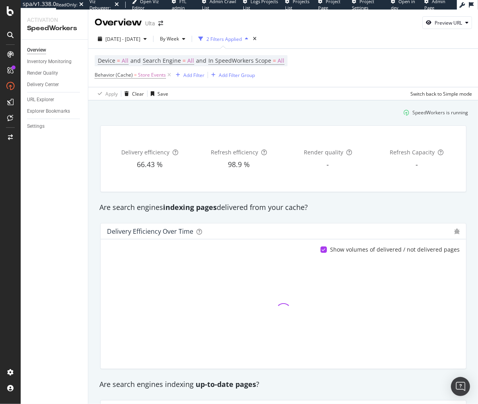
drag, startPoint x: 346, startPoint y: 208, endPoint x: 331, endPoint y: 189, distance: 24.0
click at [346, 208] on div "Are search engines indexing pages delivered from your cache?" at bounding box center [282, 208] width 375 height 10
click at [269, 63] on span "In SpeedWorkers Scope" at bounding box center [239, 61] width 63 height 8
click at [246, 77] on span "All requested pages" at bounding box center [239, 79] width 44 height 7
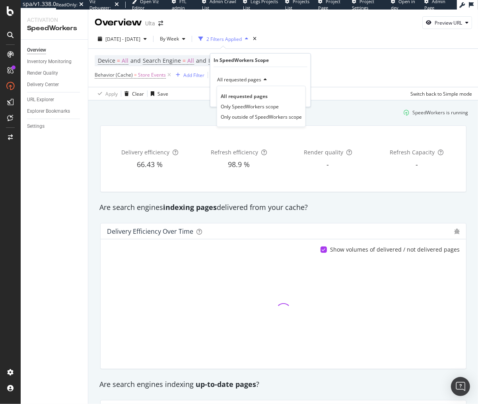
click at [360, 116] on div "SpeedWorkers is running" at bounding box center [282, 112] width 375 height 13
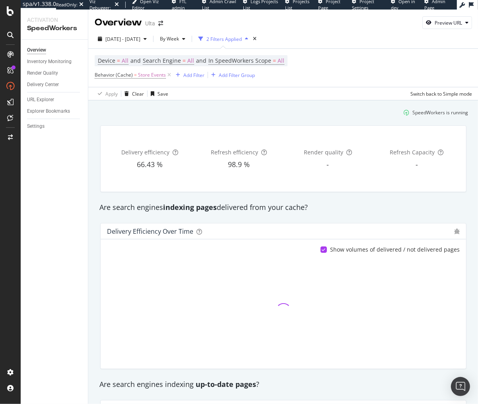
click at [209, 110] on div "SpeedWorkers is running" at bounding box center [282, 112] width 375 height 13
click at [384, 114] on div "SpeedWorkers is running" at bounding box center [282, 112] width 375 height 13
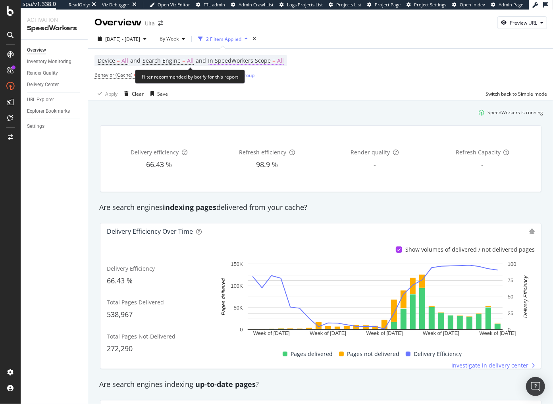
click at [279, 62] on span "All" at bounding box center [280, 60] width 7 height 11
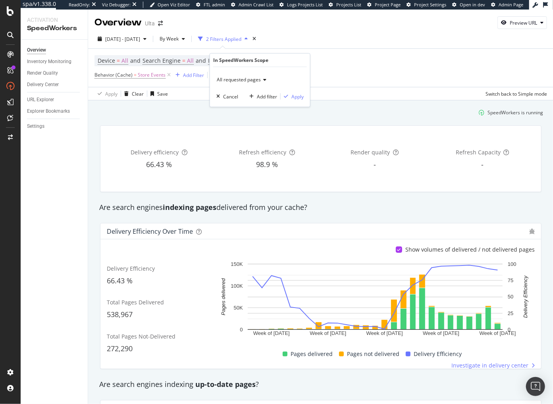
click at [255, 83] on div "All requested pages" at bounding box center [260, 80] width 87 height 13
click at [336, 108] on div "SpeedWorkers is running" at bounding box center [320, 112] width 451 height 13
click at [287, 113] on div "SpeedWorkers is running" at bounding box center [320, 112] width 451 height 13
click at [287, 106] on div "SpeedWorkers is running" at bounding box center [320, 112] width 451 height 13
click at [406, 201] on div "Are search engines indexing pages delivered from your cache?" at bounding box center [320, 208] width 451 height 18
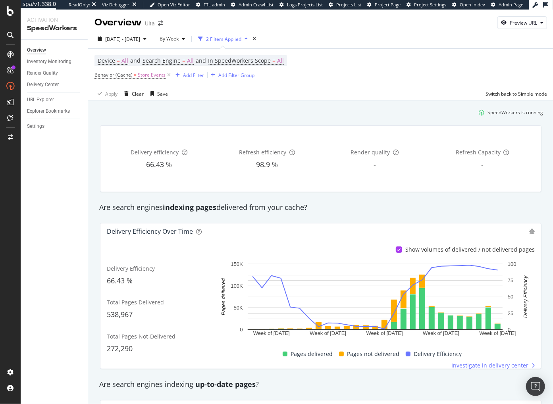
click at [130, 116] on div "SpeedWorkers is running" at bounding box center [320, 112] width 451 height 13
drag, startPoint x: 192, startPoint y: 36, endPoint x: 193, endPoint y: 41, distance: 5.3
click at [179, 36] on span "By Week" at bounding box center [168, 38] width 22 height 7
click at [253, 114] on div "SpeedWorkers is running" at bounding box center [320, 112] width 451 height 13
click at [197, 75] on div "Add Filter" at bounding box center [193, 75] width 21 height 7
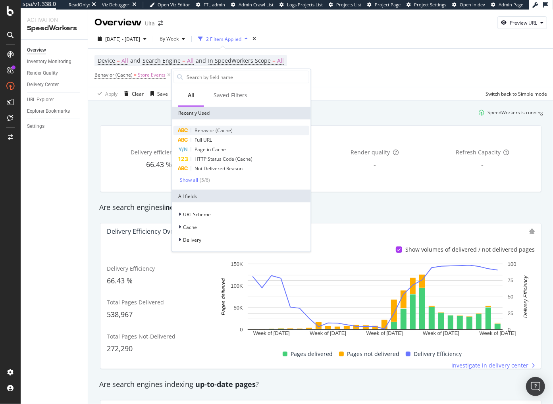
click at [207, 134] on div "Behavior (Cache)" at bounding box center [242, 131] width 136 height 10
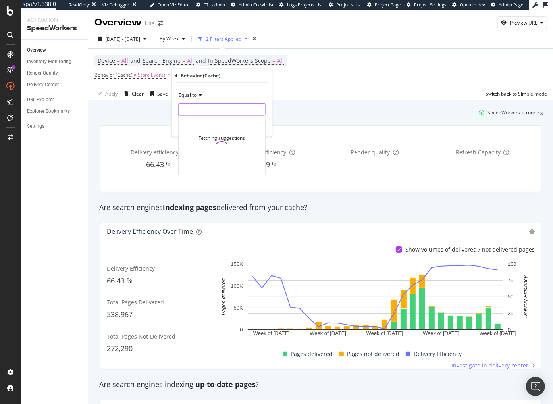
click at [205, 110] on input "text" at bounding box center [222, 109] width 87 height 13
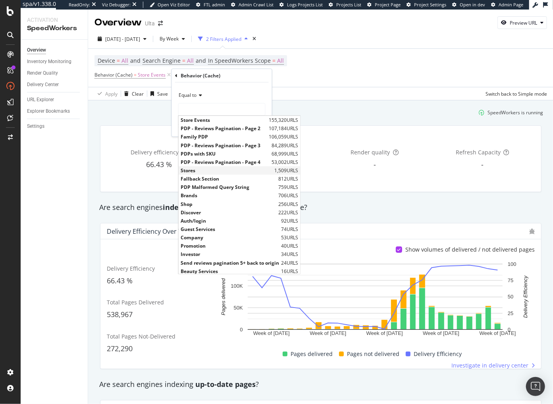
click at [205, 172] on span "Stores" at bounding box center [227, 170] width 92 height 7
type input "Stores"
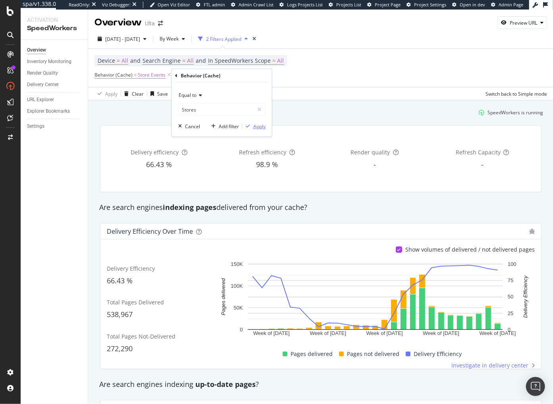
click at [257, 129] on div "Apply" at bounding box center [259, 126] width 12 height 7
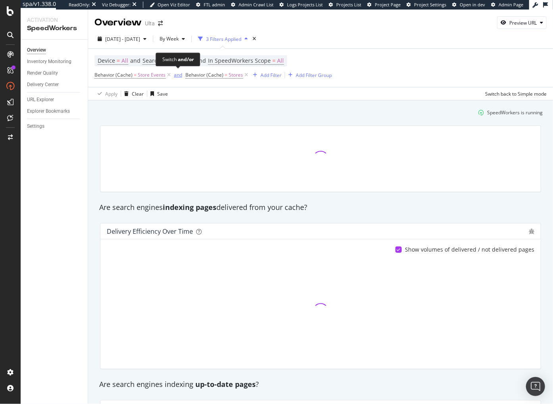
click at [178, 73] on div "and" at bounding box center [178, 75] width 8 height 7
click at [226, 116] on div "SpeedWorkers is running" at bounding box center [320, 112] width 451 height 13
click at [179, 116] on div "SpeedWorkers is running" at bounding box center [320, 112] width 451 height 13
drag, startPoint x: 55, startPoint y: 101, endPoint x: 132, endPoint y: 2, distance: 125.2
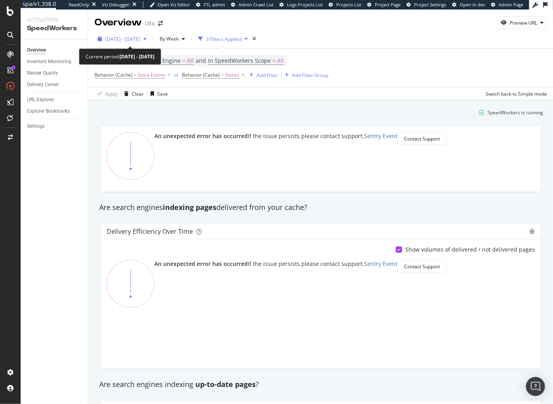
click at [127, 36] on span "[DATE] - [DATE]" at bounding box center [122, 39] width 35 height 7
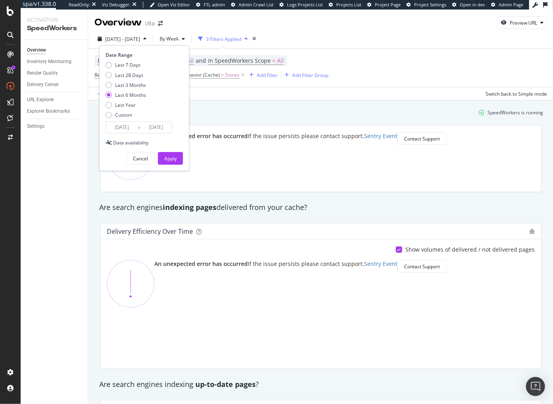
drag, startPoint x: 137, startPoint y: 75, endPoint x: 139, endPoint y: 89, distance: 14.4
click at [137, 75] on div "Last 28 Days" at bounding box center [129, 75] width 28 height 7
type input "2025/09/10"
click at [178, 158] on button "Apply" at bounding box center [170, 158] width 25 height 13
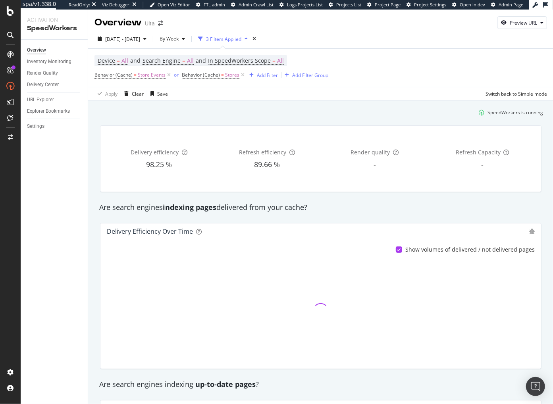
click at [318, 205] on div "Are search engines indexing pages delivered from your cache?" at bounding box center [320, 208] width 451 height 10
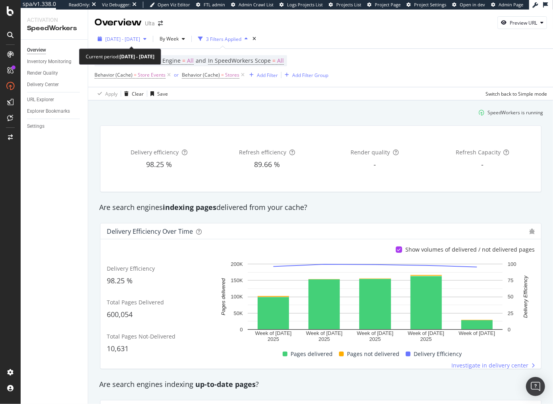
click at [140, 40] on span "2025 Sep. 10th - Oct. 7th" at bounding box center [122, 39] width 35 height 7
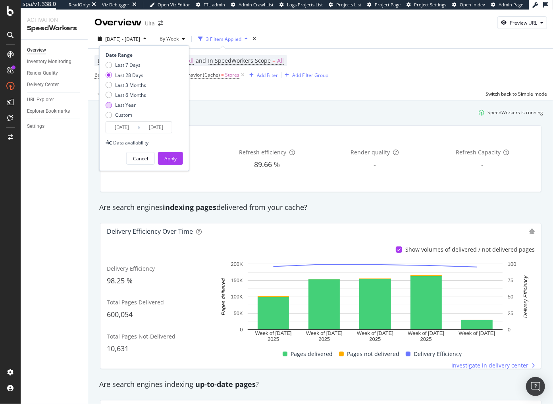
drag, startPoint x: 138, startPoint y: 94, endPoint x: 143, endPoint y: 102, distance: 9.4
click at [138, 94] on div "Last 6 Months" at bounding box center [130, 95] width 31 height 7
type input "2025/04/08"
click at [174, 156] on div "Apply" at bounding box center [170, 158] width 12 height 7
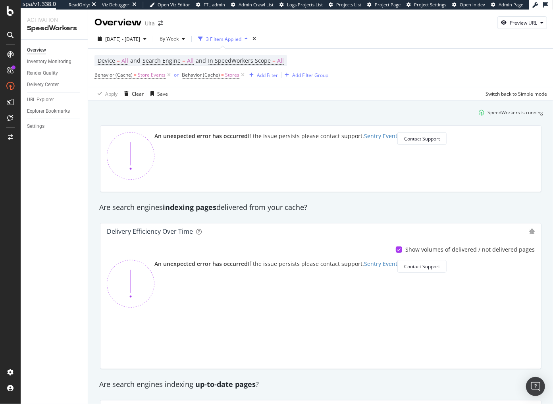
click at [230, 117] on div "SpeedWorkers is running" at bounding box center [320, 112] width 451 height 13
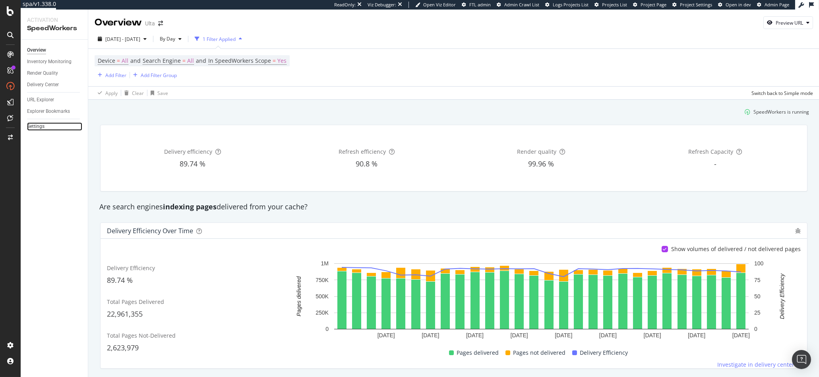
drag, startPoint x: 44, startPoint y: 126, endPoint x: 53, endPoint y: 128, distance: 9.3
click at [44, 126] on div "Settings" at bounding box center [35, 126] width 17 height 8
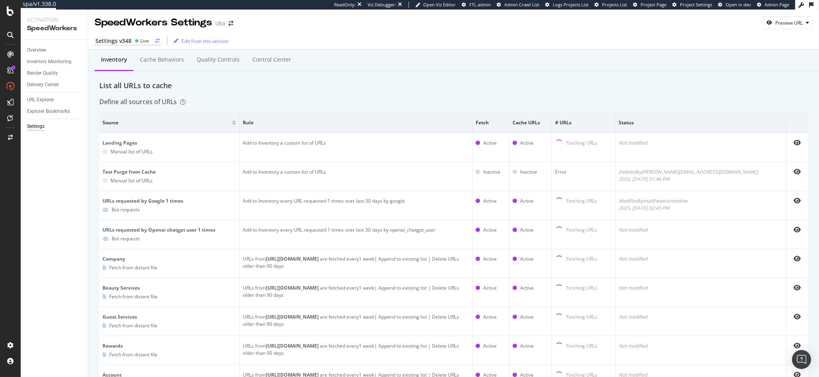
click at [126, 39] on div "Settings v348" at bounding box center [113, 41] width 36 height 8
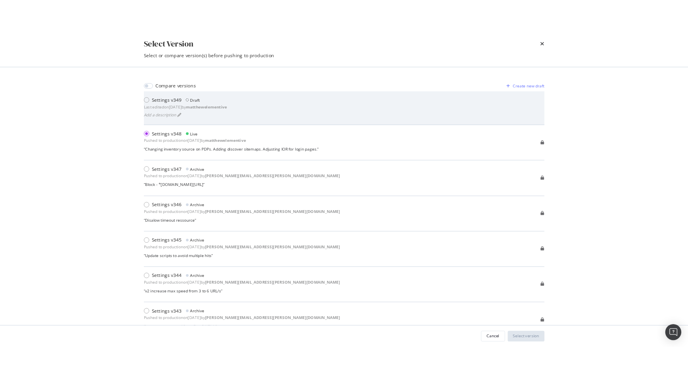
scroll to position [531, 0]
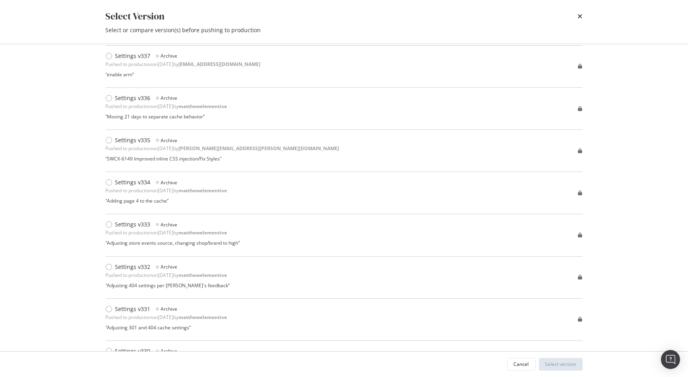
drag, startPoint x: 506, startPoint y: 28, endPoint x: 570, endPoint y: 18, distance: 64.8
click at [506, 28] on div "Select or compare version(s) before pushing to production" at bounding box center [344, 30] width 477 height 8
click at [582, 17] on icon "times" at bounding box center [580, 16] width 5 height 6
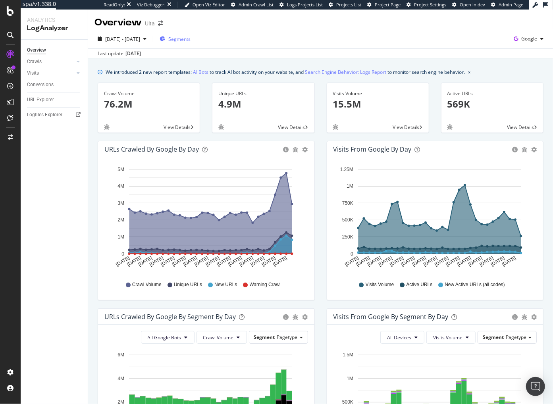
click at [190, 37] on span "Segments" at bounding box center [179, 39] width 22 height 7
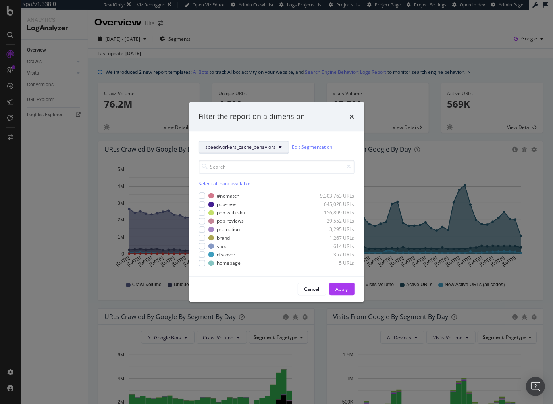
click at [232, 151] on span "speedworkers_cache_behaviors" at bounding box center [241, 147] width 70 height 7
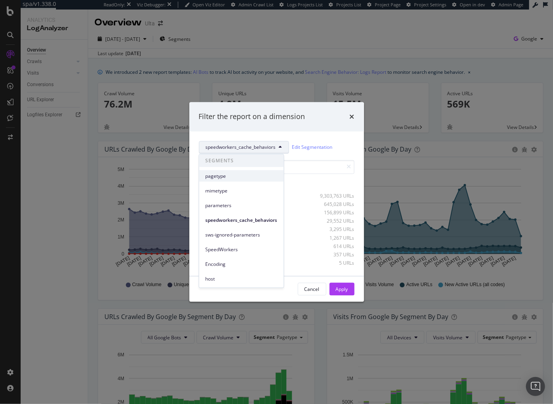
click at [230, 180] on div "pagetype" at bounding box center [241, 176] width 85 height 12
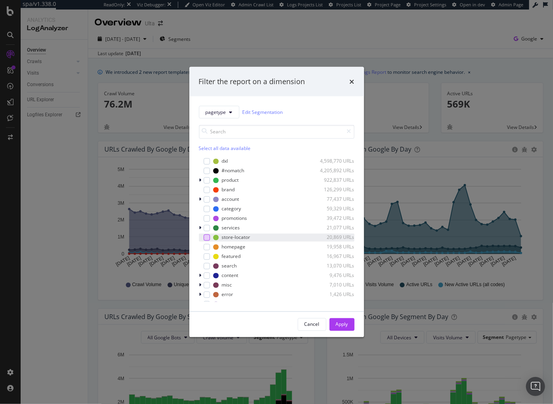
click at [207, 236] on div "modal" at bounding box center [207, 237] width 6 height 6
drag, startPoint x: 343, startPoint y: 322, endPoint x: 328, endPoint y: 305, distance: 22.8
click at [343, 322] on div "Apply" at bounding box center [342, 324] width 12 height 7
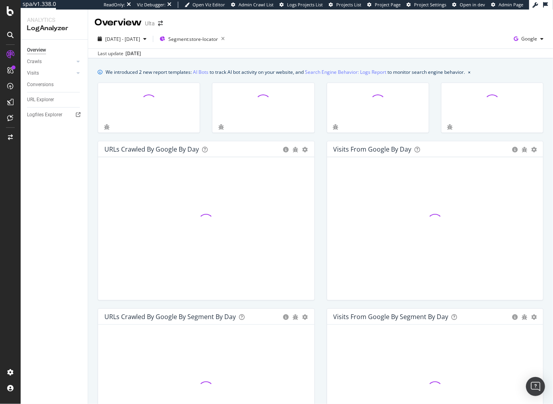
click at [271, 61] on div "We introduced 2 new report templates: AI Bots to track AI bot activity on your …" at bounding box center [320, 364] width 465 height 613
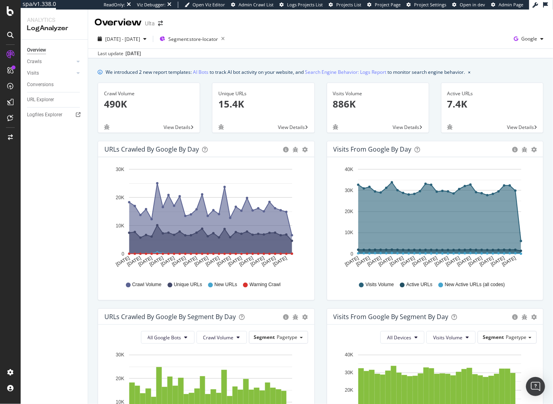
drag, startPoint x: 323, startPoint y: 64, endPoint x: 310, endPoint y: 65, distance: 13.1
click at [323, 64] on div "We introduced 2 new report templates: AI Bots to track AI bot activity on your …" at bounding box center [320, 364] width 465 height 613
click at [532, 39] on span "Google" at bounding box center [530, 38] width 16 height 7
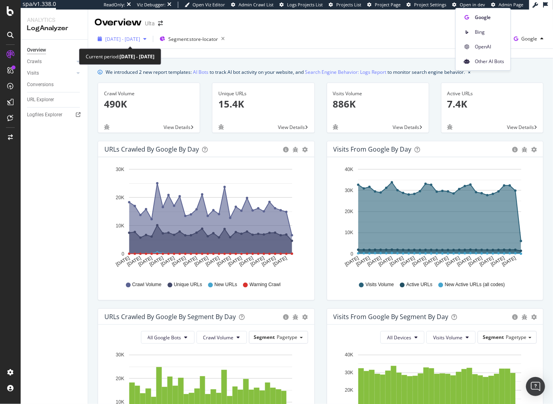
click at [140, 41] on span "2025 Sep. 7th - Oct. 6th" at bounding box center [122, 39] width 35 height 7
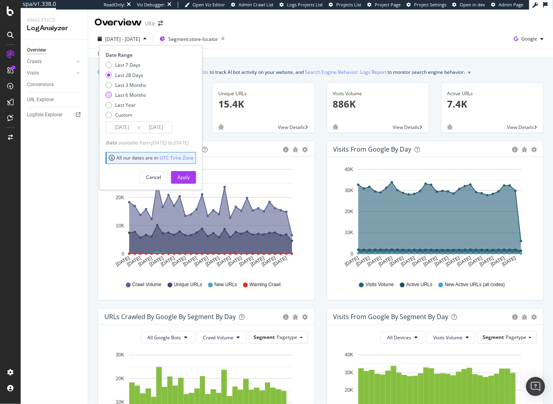
click at [138, 97] on div "Last 6 Months" at bounding box center [130, 95] width 31 height 7
type input "2025/04/07"
click at [190, 178] on div "Apply" at bounding box center [184, 177] width 12 height 7
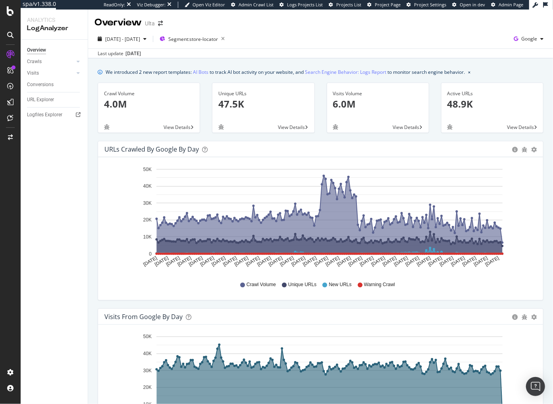
drag, startPoint x: 528, startPoint y: 37, endPoint x: 513, endPoint y: 48, distance: 18.3
click at [528, 37] on span "Google" at bounding box center [530, 38] width 16 height 7
click at [485, 49] on span "OpenAI" at bounding box center [489, 46] width 29 height 7
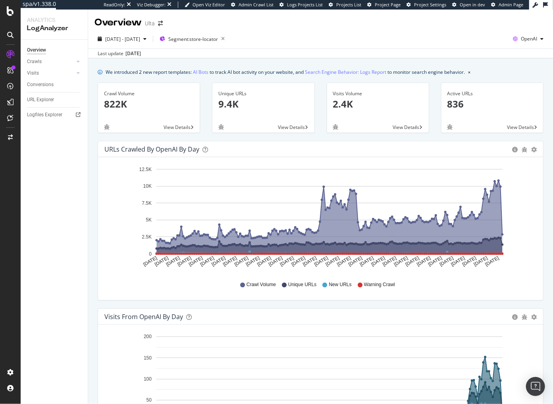
click at [230, 137] on div "Unique URLs 9.4K View Details" at bounding box center [263, 112] width 114 height 58
click at [549, 193] on div "URLs Crawled by OpenAI by day Area Table Hold CMD (⌘) while clicking to filter …" at bounding box center [321, 225] width 458 height 168
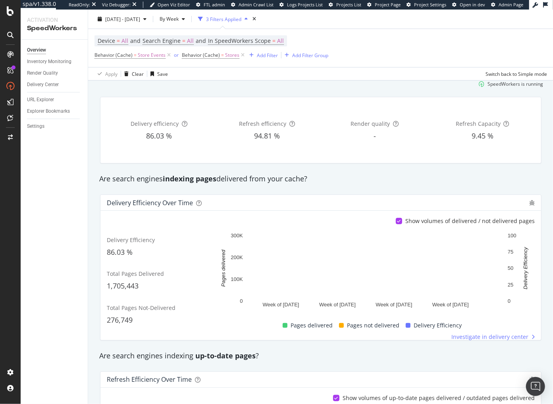
scroll to position [50, 0]
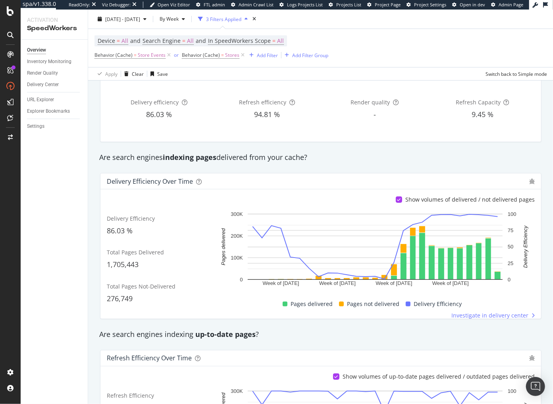
click at [265, 167] on div "Delivery Efficiency over time Show volumes of delivered / not delivered pages D…" at bounding box center [320, 246] width 451 height 159
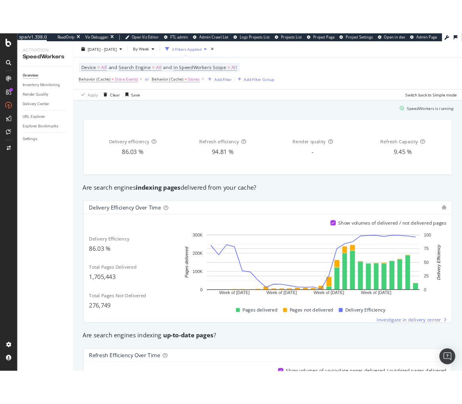
scroll to position [24, 0]
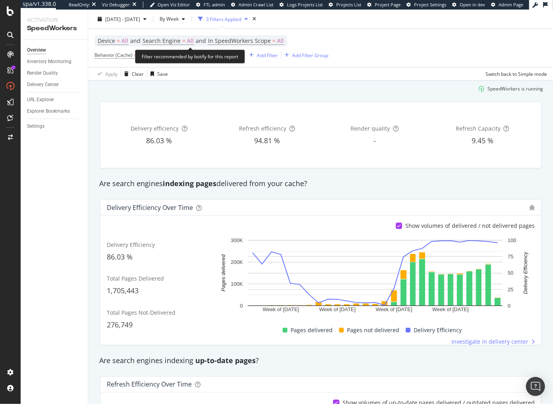
click at [272, 45] on span "Device = All and Search Engine = All and In SpeedWorkers Scope = All" at bounding box center [191, 40] width 186 height 11
click at [277, 39] on span "In SpeedWorkers Scope = All" at bounding box center [246, 41] width 76 height 8
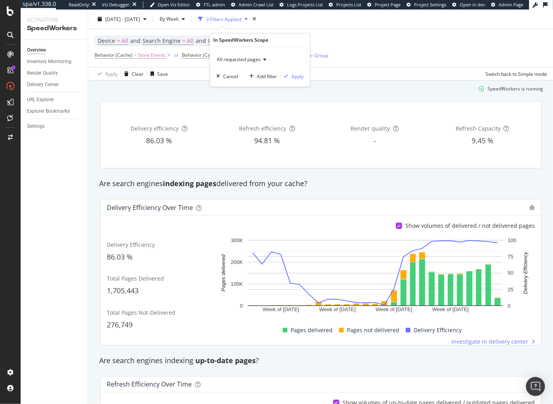
click at [261, 60] on icon at bounding box center [264, 59] width 6 height 5
click at [263, 87] on span "Only SpeedWorkers scope" at bounding box center [250, 86] width 58 height 7
click at [290, 74] on div "button" at bounding box center [286, 76] width 11 height 5
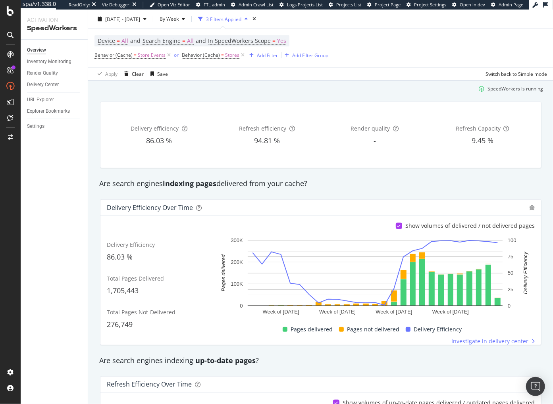
click at [167, 42] on span "Search Engine" at bounding box center [162, 41] width 38 height 8
click at [175, 62] on div "All Search Engines" at bounding box center [194, 59] width 87 height 13
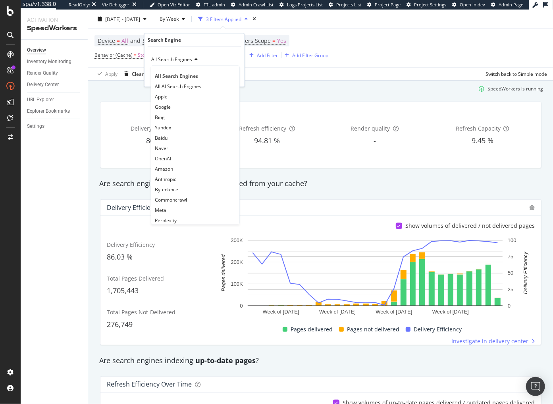
drag, startPoint x: 199, startPoint y: 83, endPoint x: 210, endPoint y: 80, distance: 11.6
click at [199, 83] on span "All AI Search Engines" at bounding box center [178, 86] width 46 height 7
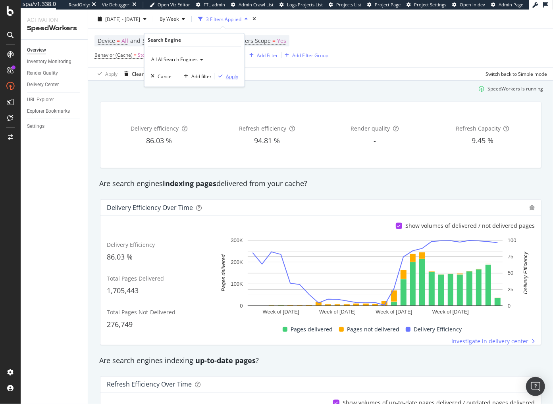
drag, startPoint x: 225, startPoint y: 75, endPoint x: 228, endPoint y: 89, distance: 14.0
click at [225, 75] on div "button" at bounding box center [220, 76] width 11 height 5
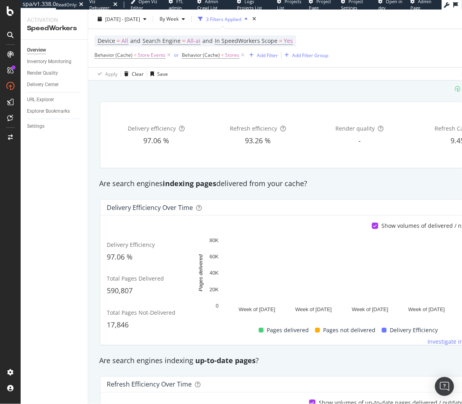
scroll to position [24, 5]
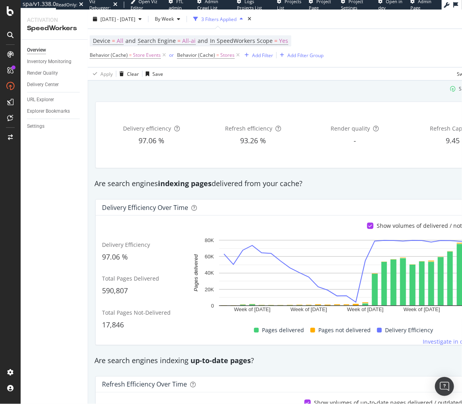
drag, startPoint x: 245, startPoint y: 97, endPoint x: 266, endPoint y: 72, distance: 33.1
click at [245, 97] on div "Delivery efficiency 97.06 % Refresh efficiency 93.26 % Render quality - Refresh…" at bounding box center [305, 134] width 428 height 79
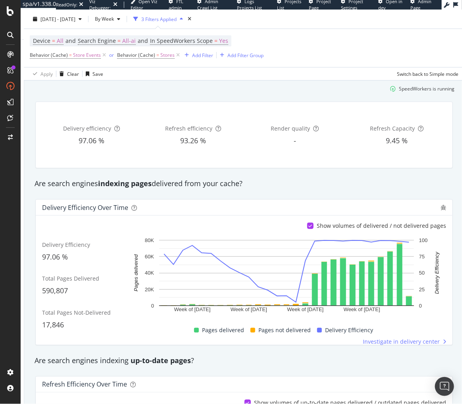
scroll to position [24, 0]
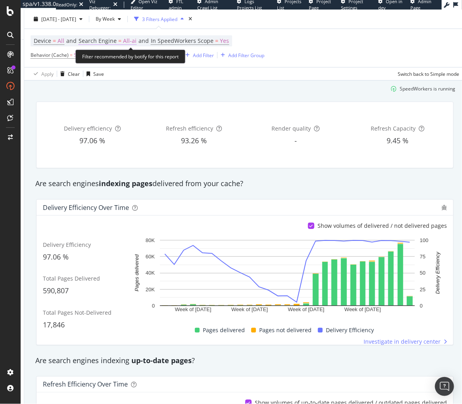
click at [125, 40] on span "All-ai" at bounding box center [130, 40] width 14 height 11
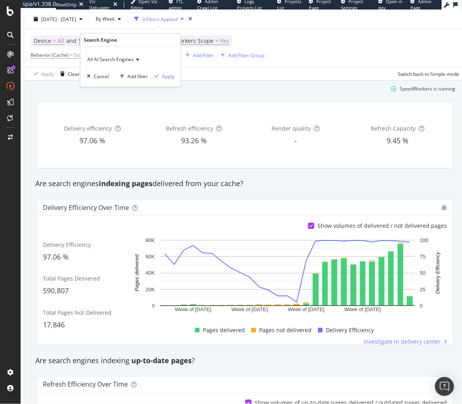
click at [113, 59] on span "All AI Search Engines" at bounding box center [110, 59] width 46 height 7
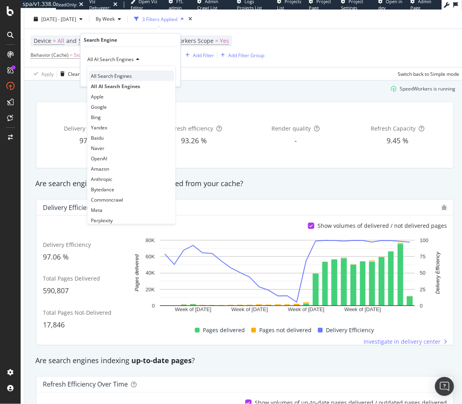
click at [126, 77] on span "All Search Engines" at bounding box center [111, 76] width 41 height 7
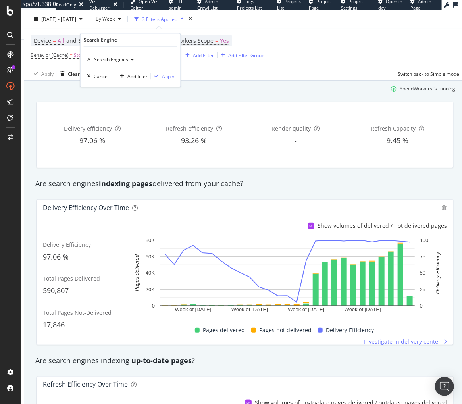
drag, startPoint x: 169, startPoint y: 76, endPoint x: 453, endPoint y: 152, distance: 293.9
click at [169, 76] on div "Apply" at bounding box center [168, 76] width 12 height 7
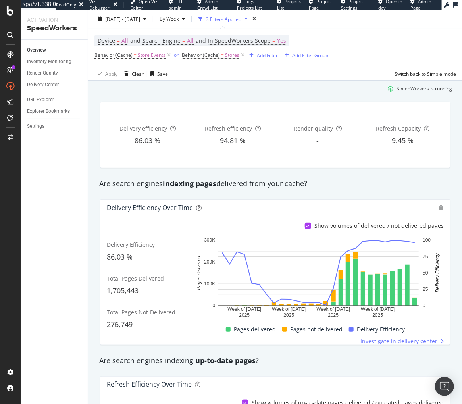
drag, startPoint x: 208, startPoint y: 183, endPoint x: 215, endPoint y: 136, distance: 47.4
click at [208, 183] on strong "indexing pages" at bounding box center [190, 184] width 54 height 10
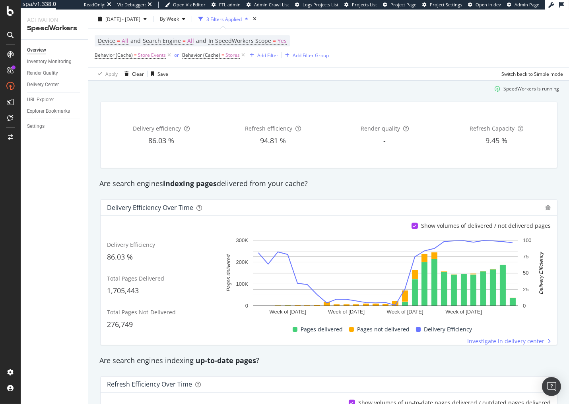
click at [300, 94] on div "SpeedWorkers is running" at bounding box center [328, 88] width 466 height 13
